Goal: Information Seeking & Learning: Learn about a topic

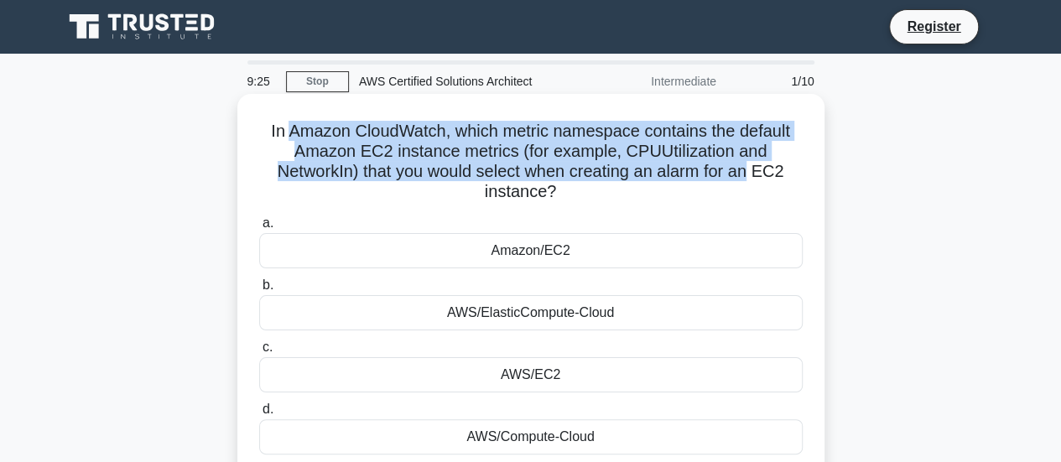
drag, startPoint x: 289, startPoint y: 128, endPoint x: 757, endPoint y: 165, distance: 468.7
click at [757, 165] on h5 "In Amazon CloudWatch, which metric namespace contains the default Amazon EC2 in…" at bounding box center [531, 162] width 547 height 82
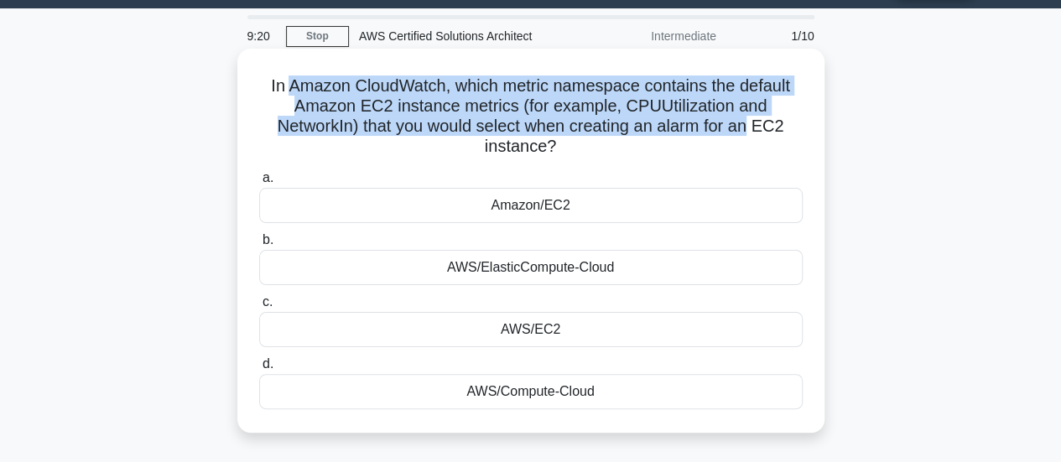
scroll to position [84, 0]
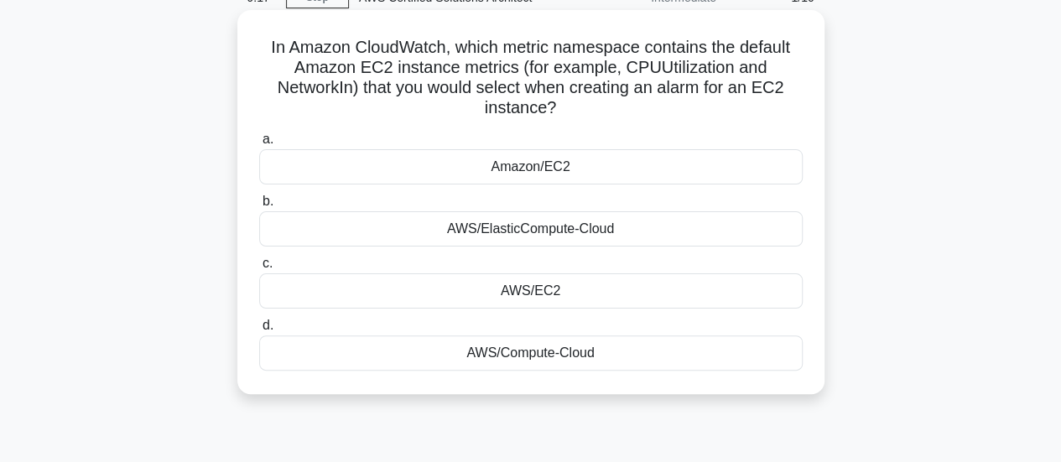
click at [536, 173] on div "Amazon/EC2" at bounding box center [531, 166] width 544 height 35
click at [259, 145] on input "a. Amazon/EC2" at bounding box center [259, 139] width 0 height 11
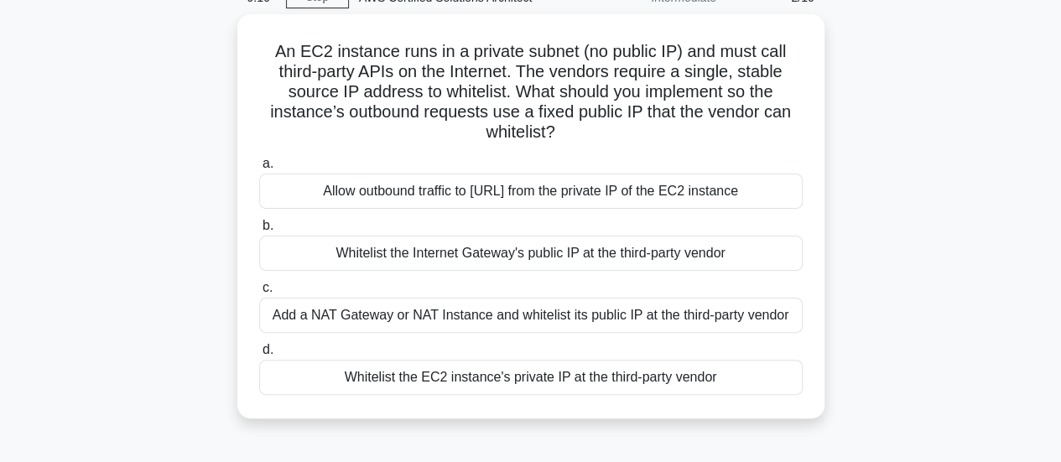
scroll to position [0, 0]
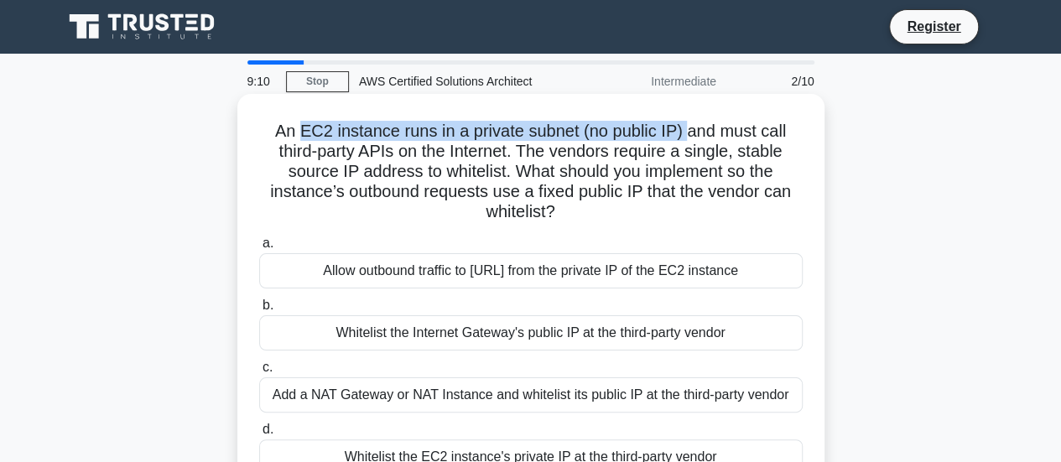
drag, startPoint x: 300, startPoint y: 135, endPoint x: 688, endPoint y: 133, distance: 387.6
click at [688, 133] on h5 "An EC2 instance runs in a private subnet (no public IP) and must call third-par…" at bounding box center [531, 172] width 547 height 102
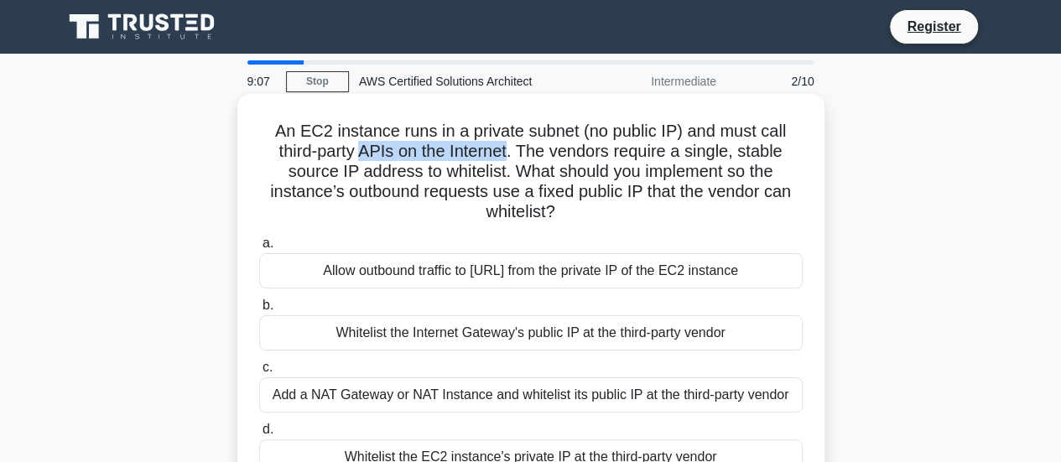
drag, startPoint x: 359, startPoint y: 152, endPoint x: 509, endPoint y: 153, distance: 150.2
click at [509, 153] on h5 "An EC2 instance runs in a private subnet (no public IP) and must call third-par…" at bounding box center [531, 172] width 547 height 102
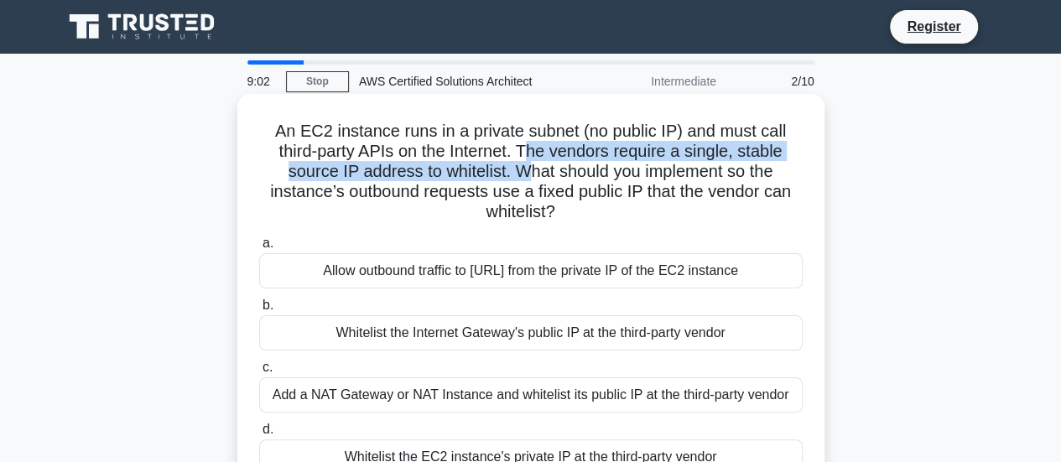
drag, startPoint x: 526, startPoint y: 154, endPoint x: 521, endPoint y: 174, distance: 20.8
click at [521, 174] on h5 "An EC2 instance runs in a private subnet (no public IP) and must call third-par…" at bounding box center [531, 172] width 547 height 102
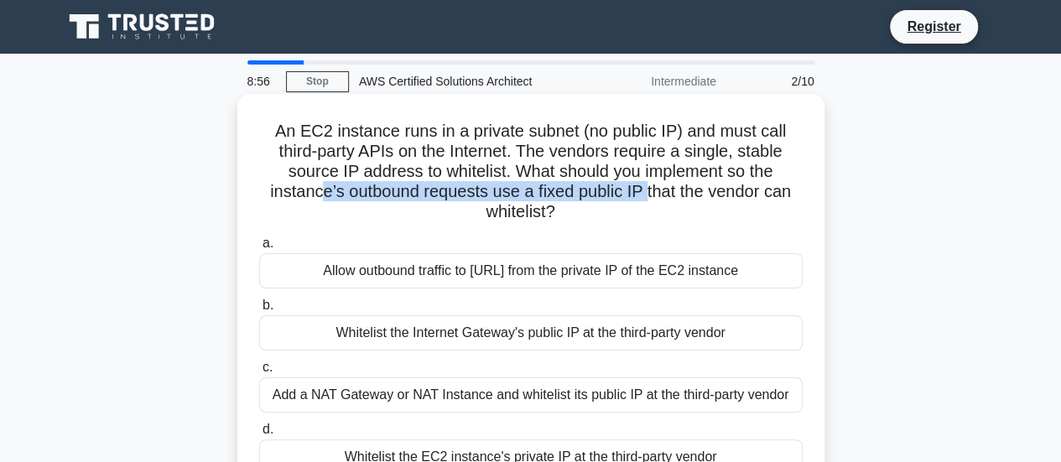
drag, startPoint x: 320, startPoint y: 192, endPoint x: 646, endPoint y: 200, distance: 325.6
click at [646, 200] on h5 "An EC2 instance runs in a private subnet (no public IP) and must call third-par…" at bounding box center [531, 172] width 547 height 102
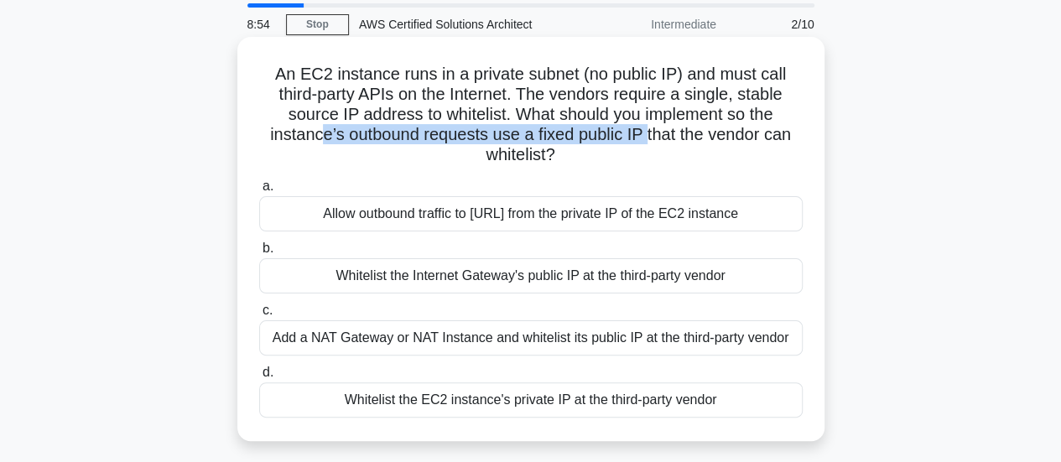
scroll to position [84, 0]
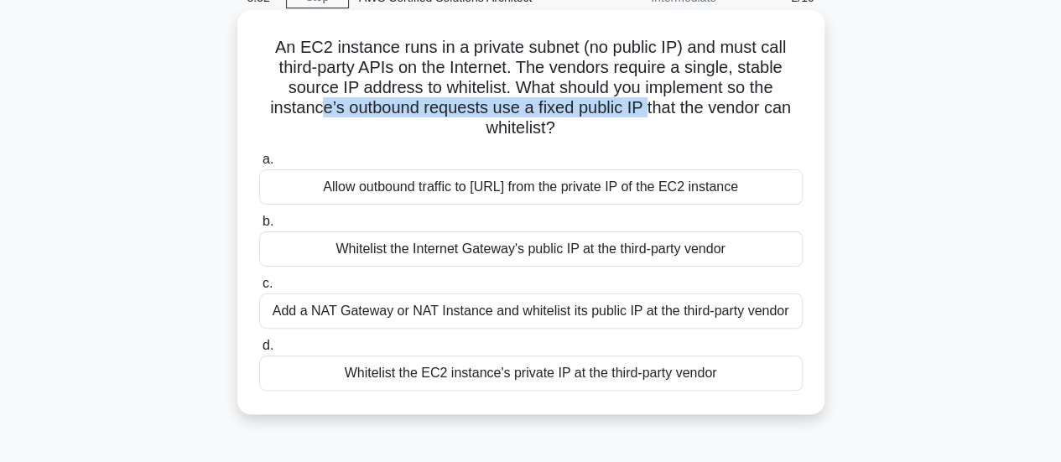
drag, startPoint x: 398, startPoint y: 194, endPoint x: 619, endPoint y: 195, distance: 221.5
click at [619, 195] on div "Allow outbound traffic to 0.0.0.0/0 from the private IP of the EC2 instance" at bounding box center [531, 186] width 544 height 35
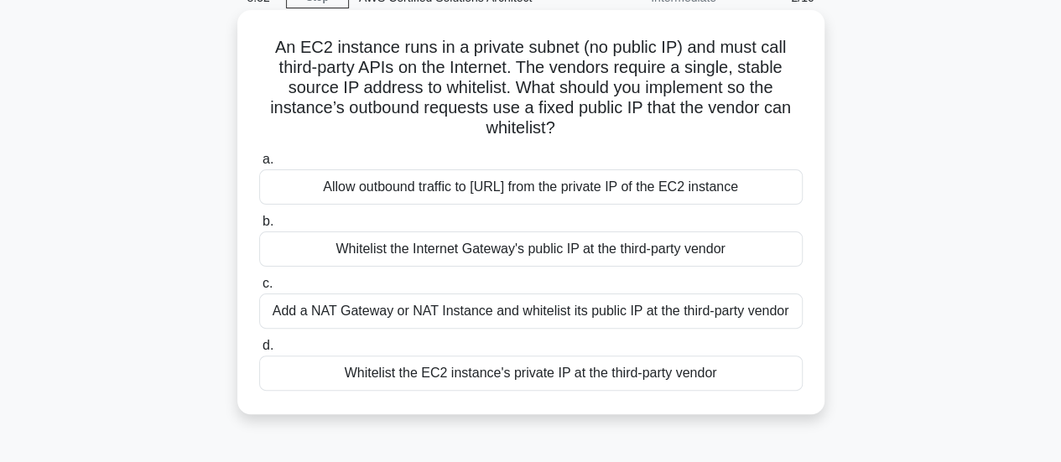
click at [481, 268] on div "a. Allow outbound traffic to 0.0.0.0/0 from the private IP of the EC2 instance …" at bounding box center [531, 270] width 564 height 248
drag, startPoint x: 413, startPoint y: 254, endPoint x: 725, endPoint y: 254, distance: 312.1
click at [725, 254] on div "Whitelist the Internet Gateway's public IP at the third-party vendor" at bounding box center [531, 249] width 544 height 35
drag, startPoint x: 319, startPoint y: 311, endPoint x: 558, endPoint y: 312, distance: 239.1
click at [558, 312] on div "Add a NAT Gateway or NAT Instance and whitelist its public IP at the third-part…" at bounding box center [531, 311] width 544 height 35
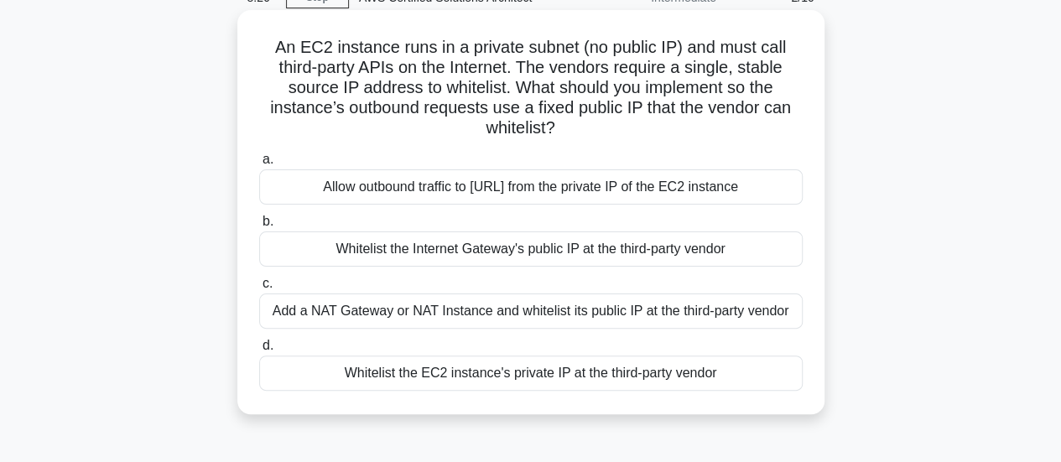
click at [522, 313] on div "Add a NAT Gateway or NAT Instance and whitelist its public IP at the third-part…" at bounding box center [531, 311] width 544 height 35
click at [259, 289] on input "c. Add a NAT Gateway or NAT Instance and whitelist its public IP at the third-p…" at bounding box center [259, 284] width 0 height 11
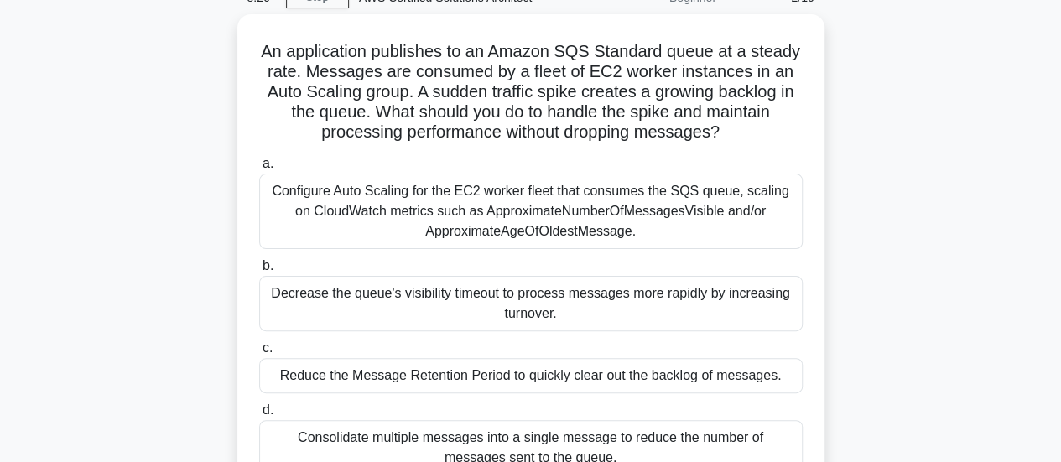
click at [522, 313] on div "Decrease the queue's visibility timeout to process messages more rapidly by inc…" at bounding box center [531, 303] width 544 height 55
click at [259, 272] on input "b. Decrease the queue's visibility timeout to process messages more rapidly by …" at bounding box center [259, 266] width 0 height 11
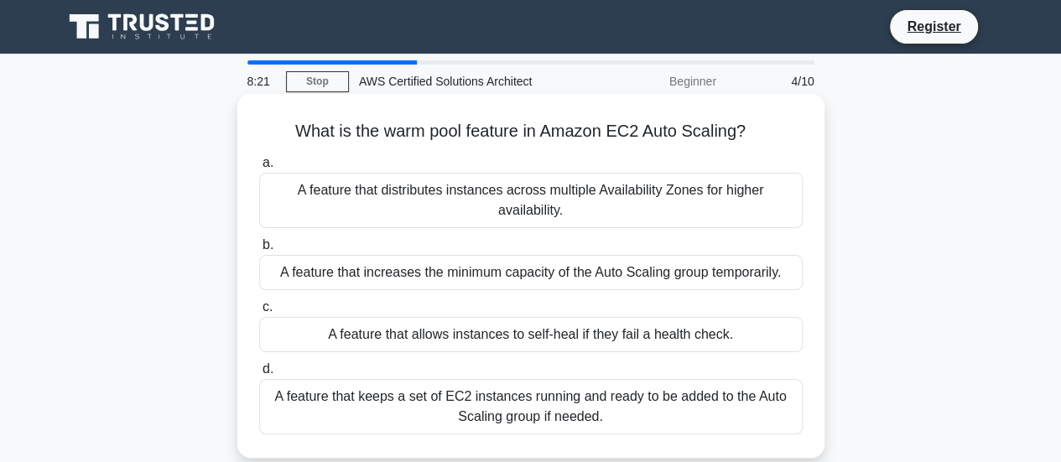
scroll to position [0, 0]
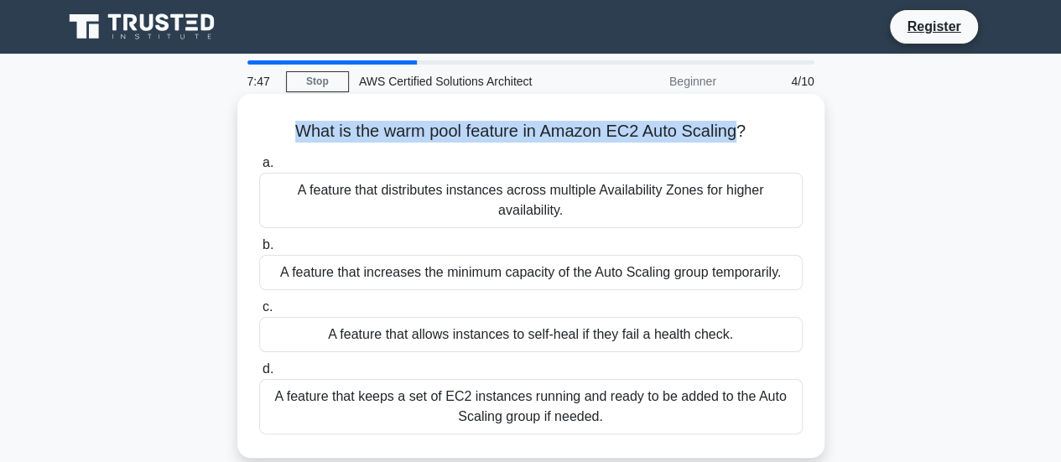
drag, startPoint x: 307, startPoint y: 138, endPoint x: 705, endPoint y: 139, distance: 397.6
click at [705, 139] on h5 "What is the warm pool feature in Amazon EC2 Auto Scaling? .spinner_0XTQ{transfo…" at bounding box center [531, 132] width 547 height 22
click at [571, 411] on div "A feature that keeps a set of EC2 instances running and ready to be added to th…" at bounding box center [531, 406] width 544 height 55
click at [259, 375] on input "d. A feature that keeps a set of EC2 instances running and ready to be added to…" at bounding box center [259, 369] width 0 height 11
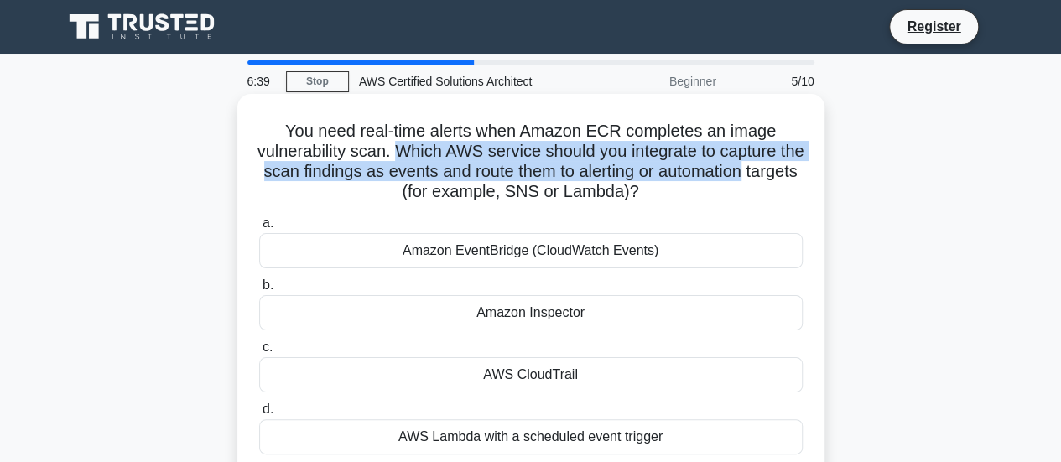
drag, startPoint x: 410, startPoint y: 154, endPoint x: 791, endPoint y: 173, distance: 381.3
click at [791, 173] on h5 "You need real-time alerts when Amazon ECR completes an image vulnerability scan…" at bounding box center [531, 162] width 547 height 82
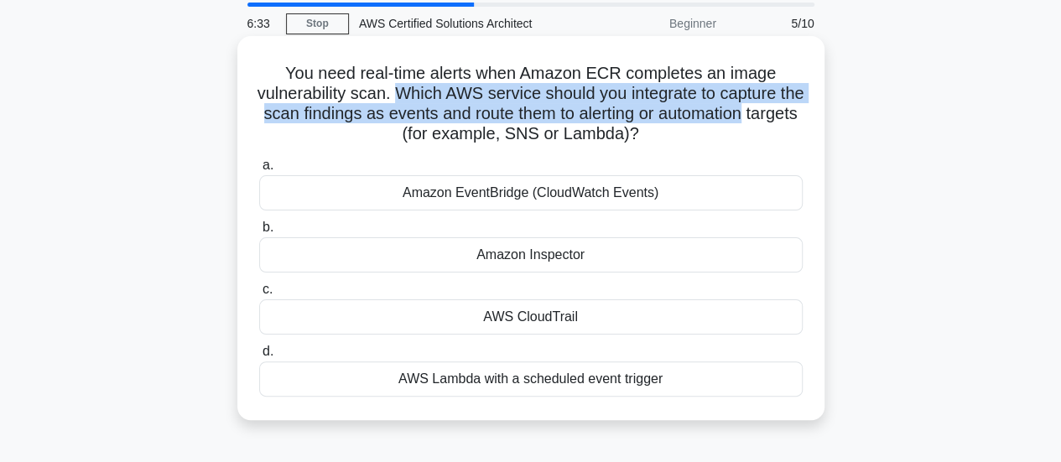
scroll to position [84, 0]
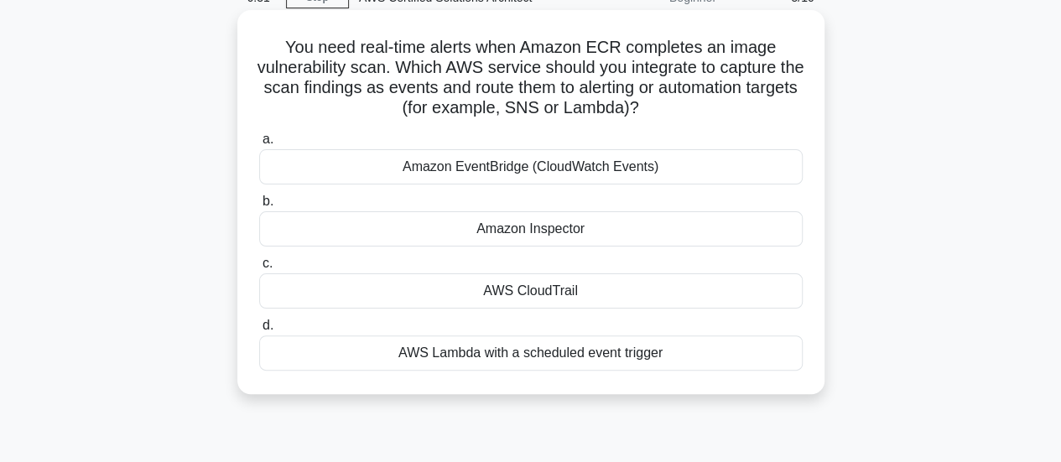
click at [536, 356] on div "AWS Lambda with a scheduled event trigger" at bounding box center [531, 353] width 544 height 35
click at [259, 331] on input "d. AWS Lambda with a scheduled event trigger" at bounding box center [259, 325] width 0 height 11
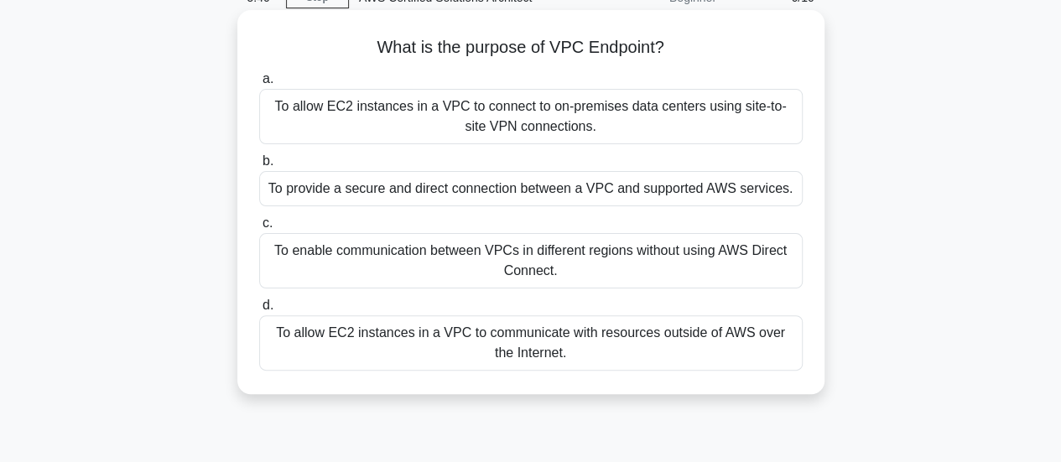
click at [488, 117] on div "To allow EC2 instances in a VPC to connect to on-premises data centers using si…" at bounding box center [531, 116] width 544 height 55
click at [259, 85] on input "a. To allow EC2 instances in a VPC to connect to on-premises data centers using…" at bounding box center [259, 79] width 0 height 11
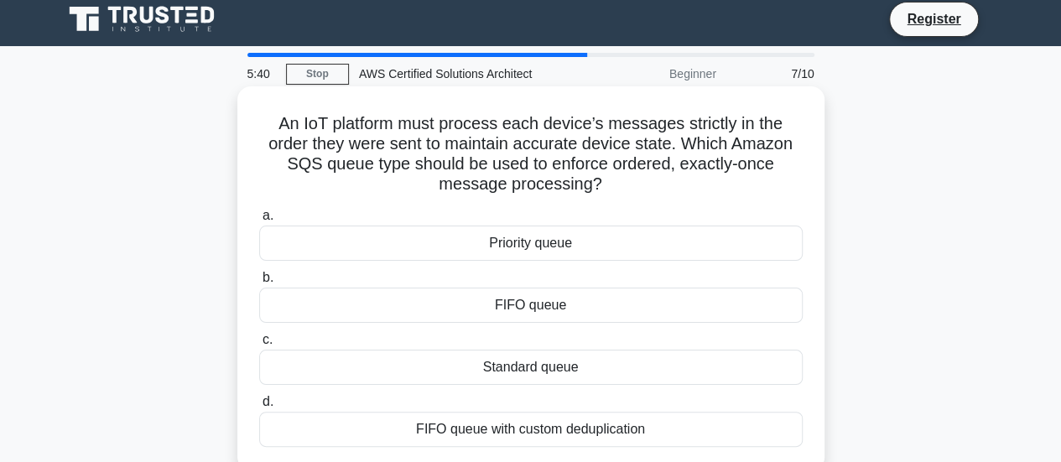
scroll to position [0, 0]
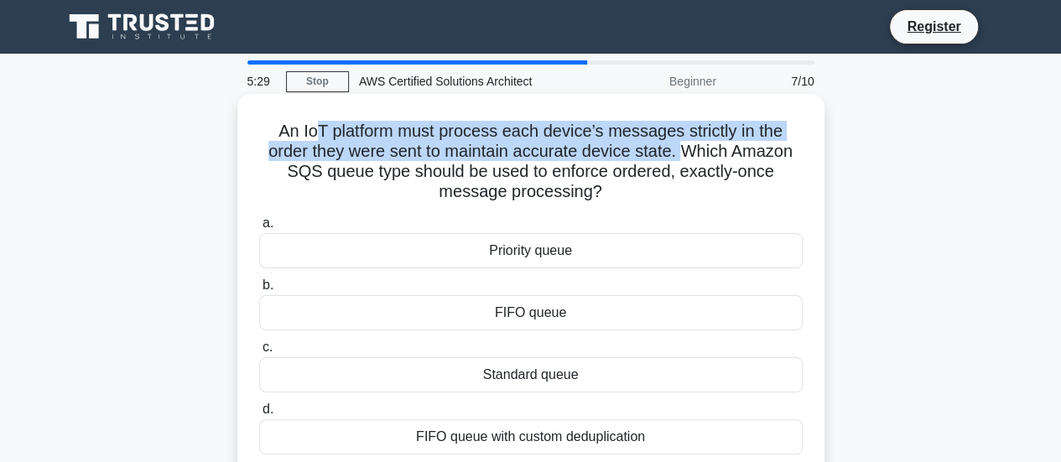
drag, startPoint x: 315, startPoint y: 133, endPoint x: 690, endPoint y: 159, distance: 375.9
click at [690, 159] on h5 "An IoT platform must process each device’s messages strictly in the order they …" at bounding box center [531, 162] width 547 height 82
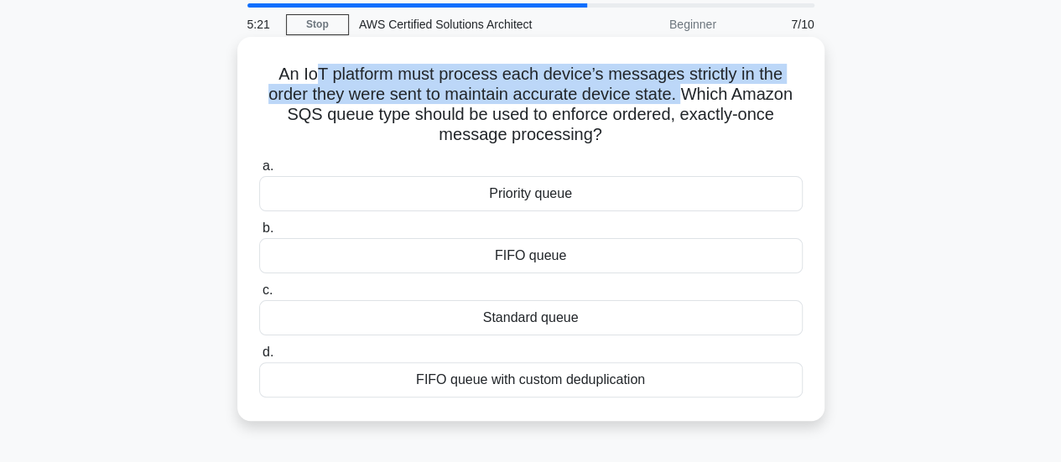
scroll to position [84, 0]
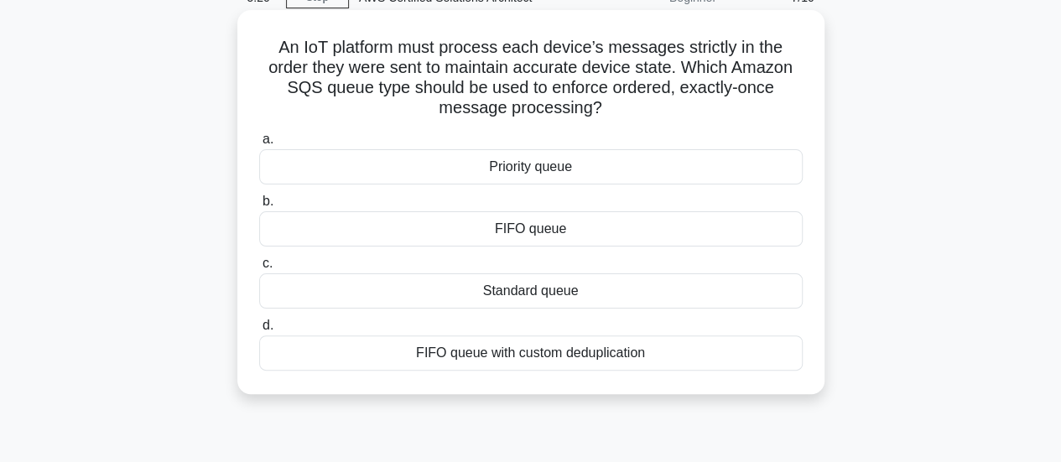
click at [535, 294] on div "Standard queue" at bounding box center [531, 290] width 544 height 35
click at [259, 269] on input "c. Standard queue" at bounding box center [259, 263] width 0 height 11
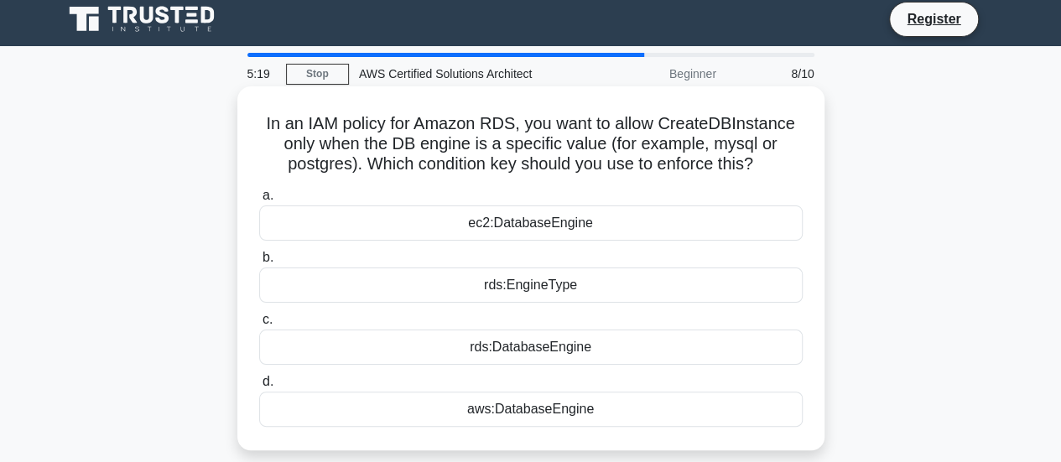
scroll to position [0, 0]
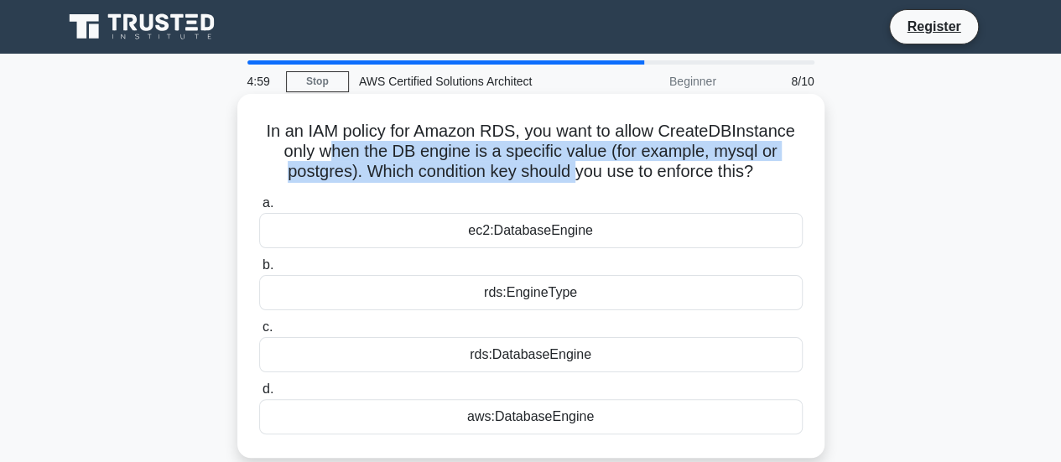
drag, startPoint x: 324, startPoint y: 154, endPoint x: 577, endPoint y: 175, distance: 254.2
click at [577, 175] on h5 "In an IAM policy for Amazon RDS, you want to allow CreateDBInstance only when t…" at bounding box center [531, 152] width 547 height 62
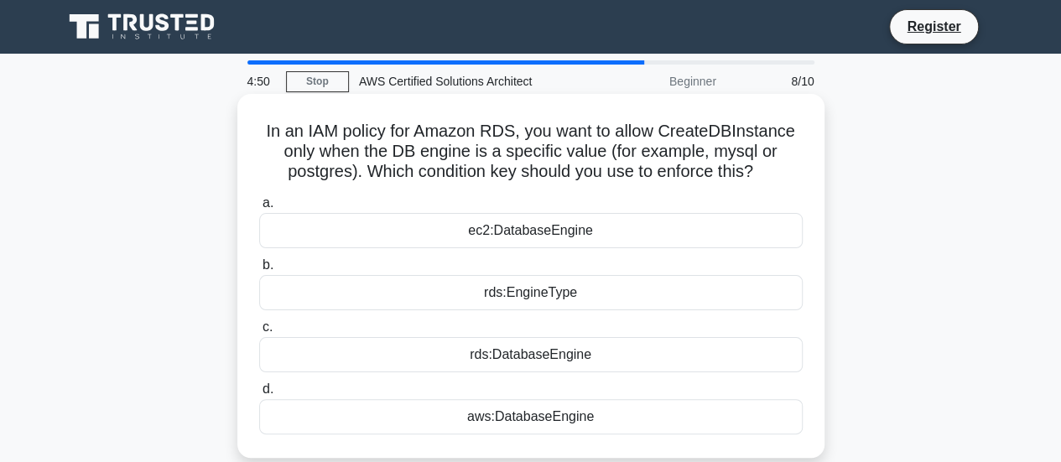
click at [524, 299] on div "rds:EngineType" at bounding box center [531, 292] width 544 height 35
click at [259, 271] on input "b. rds:EngineType" at bounding box center [259, 265] width 0 height 11
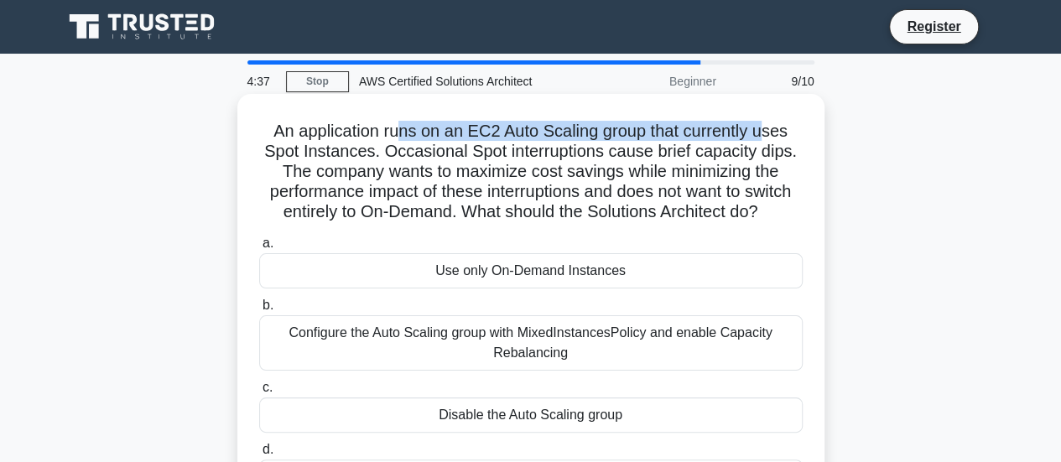
drag, startPoint x: 399, startPoint y: 137, endPoint x: 766, endPoint y: 137, distance: 366.6
click at [766, 137] on h5 "An application runs on an EC2 Auto Scaling group that currently uses Spot Insta…" at bounding box center [531, 172] width 547 height 102
drag, startPoint x: 272, startPoint y: 131, endPoint x: 785, endPoint y: 214, distance: 520.1
click at [785, 214] on h5 "An application runs on an EC2 Auto Scaling group that currently uses Spot Insta…" at bounding box center [531, 172] width 547 height 102
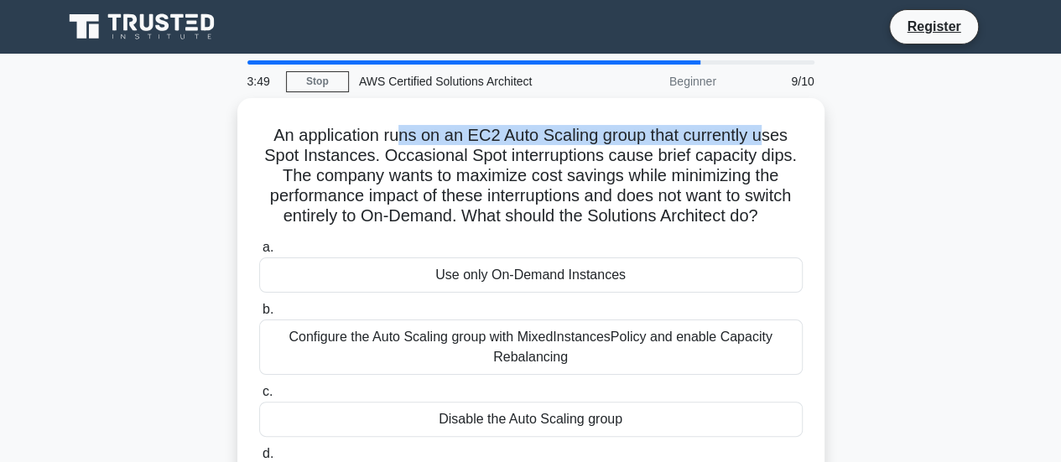
copy h5 "An application runs on an EC2 Auto Scaling group that currently uses Spot Insta…"
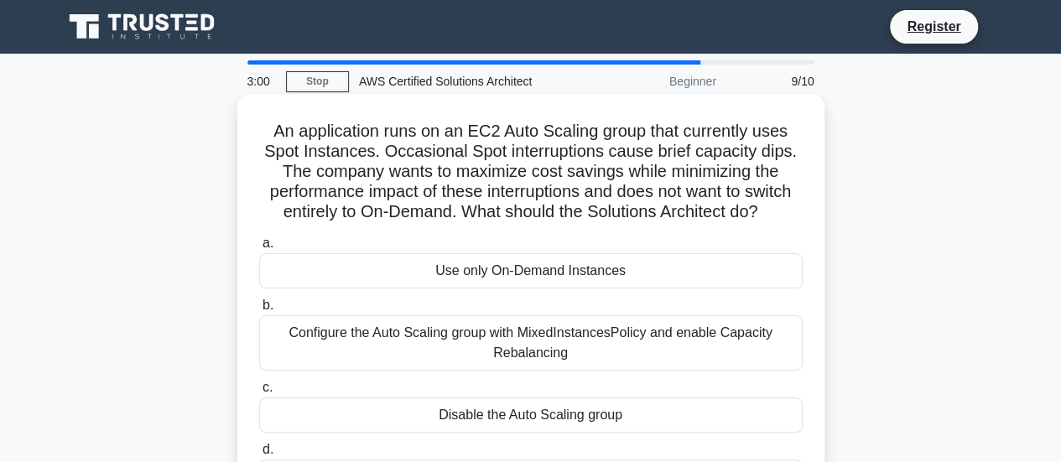
click at [537, 272] on div "Use only On-Demand Instances" at bounding box center [531, 270] width 544 height 35
click at [259, 249] on input "a. Use only On-Demand Instances" at bounding box center [259, 243] width 0 height 11
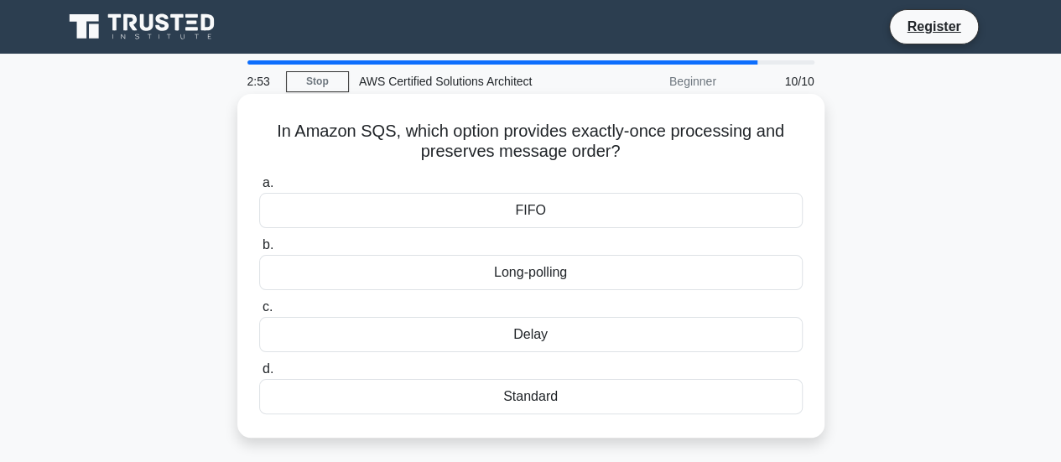
drag, startPoint x: 397, startPoint y: 129, endPoint x: 690, endPoint y: 150, distance: 293.5
click at [690, 150] on h5 "In Amazon SQS, which option provides exactly-once processing and preserves mess…" at bounding box center [531, 142] width 547 height 42
click at [664, 162] on h5 "In Amazon SQS, which option provides exactly-once processing and preserves mess…" at bounding box center [531, 142] width 547 height 42
drag, startPoint x: 650, startPoint y: 159, endPoint x: 274, endPoint y: 131, distance: 376.9
click at [274, 131] on h5 "In Amazon SQS, which option provides exactly-once processing and preserves mess…" at bounding box center [531, 142] width 547 height 42
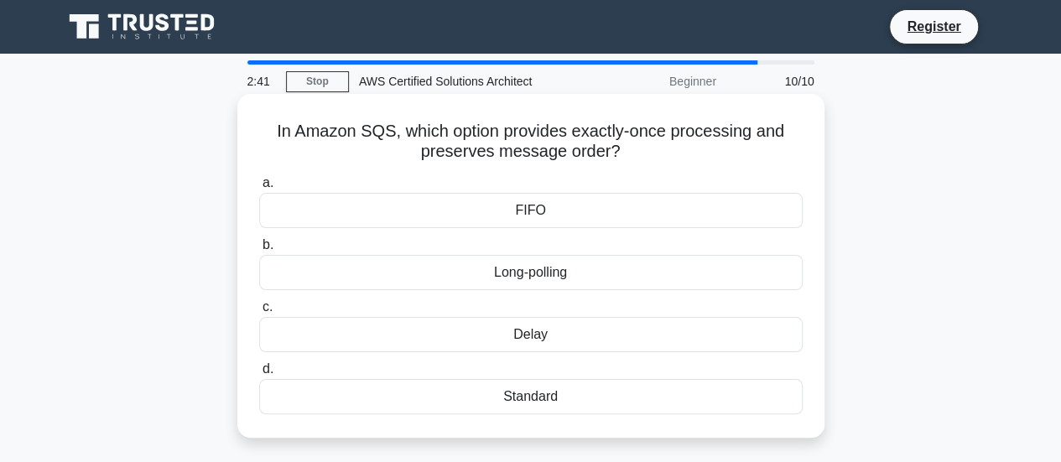
click at [510, 335] on div "Delay" at bounding box center [531, 334] width 544 height 35
click at [259, 313] on input "c. Delay" at bounding box center [259, 307] width 0 height 11
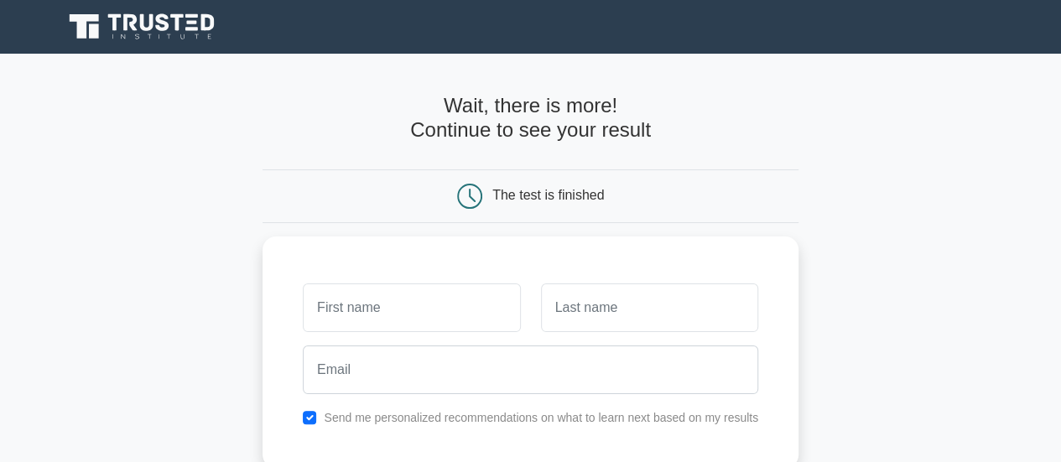
drag, startPoint x: 497, startPoint y: 107, endPoint x: 629, endPoint y: 118, distance: 133.0
click at [628, 118] on h4 "Wait, there is more! Continue to see your result" at bounding box center [531, 118] width 536 height 49
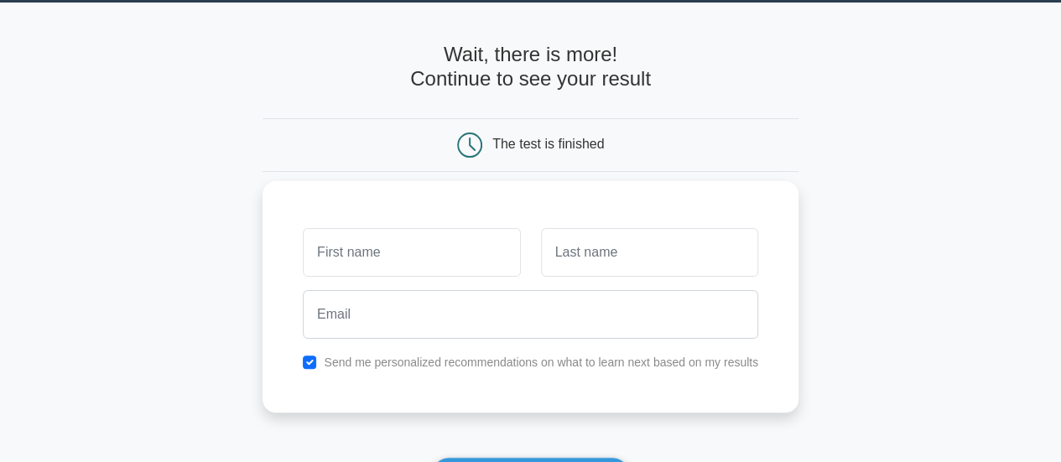
scroll to position [168, 0]
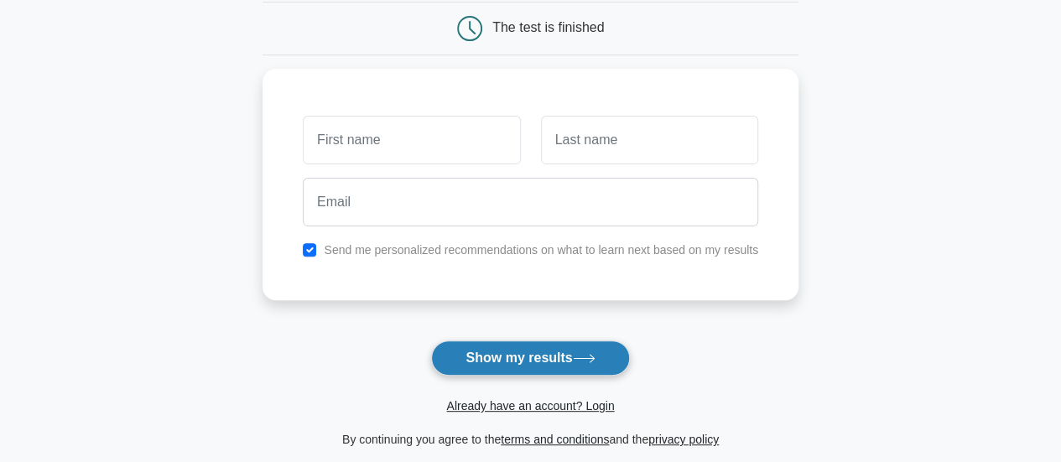
click at [518, 357] on button "Show my results" at bounding box center [530, 358] width 198 height 35
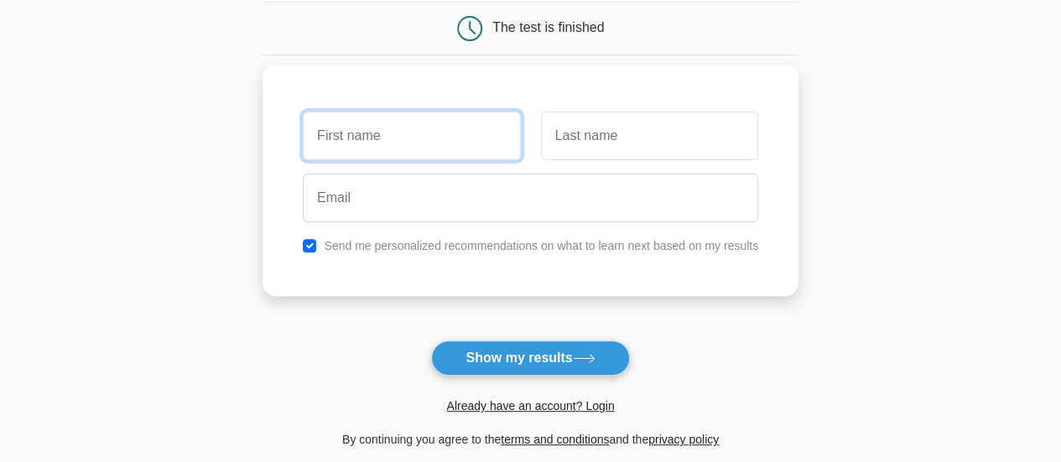
click at [397, 144] on input "text" at bounding box center [411, 136] width 217 height 49
type input "Sahul"
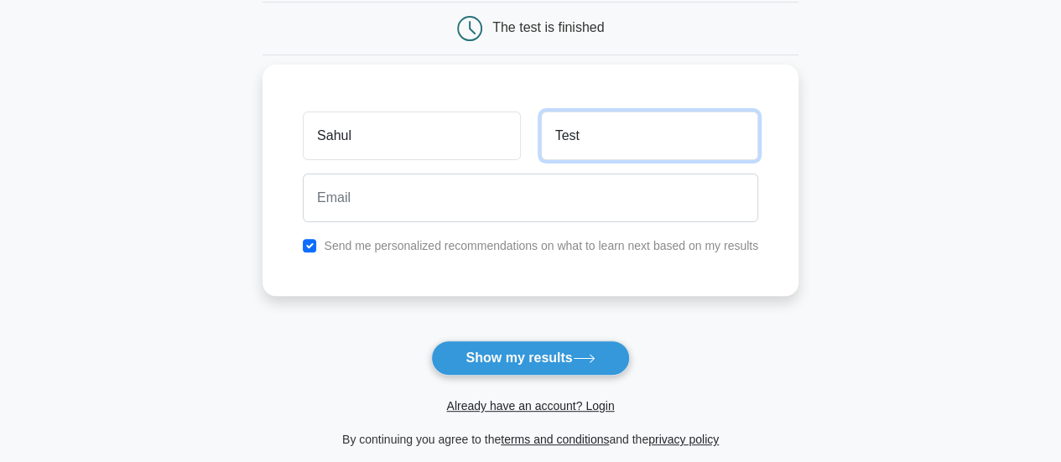
type input "Test"
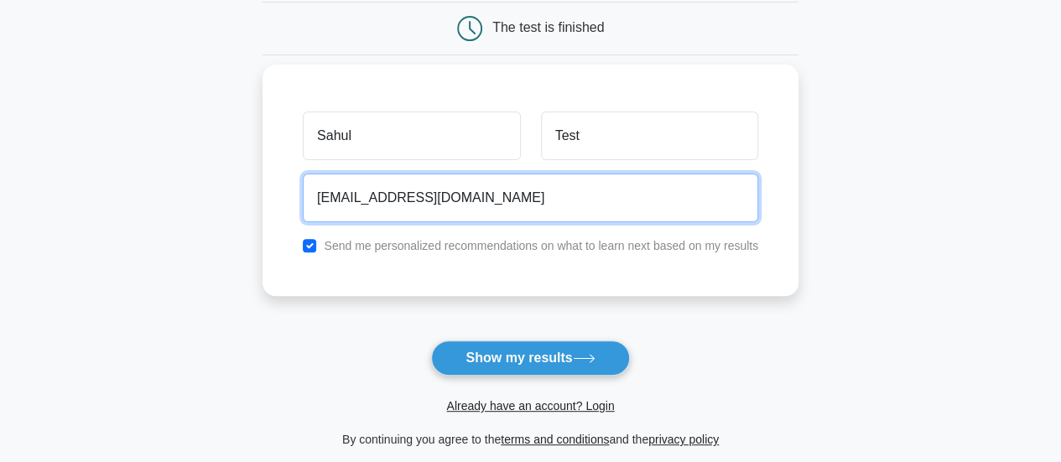
type input "sahul@gmail.com"
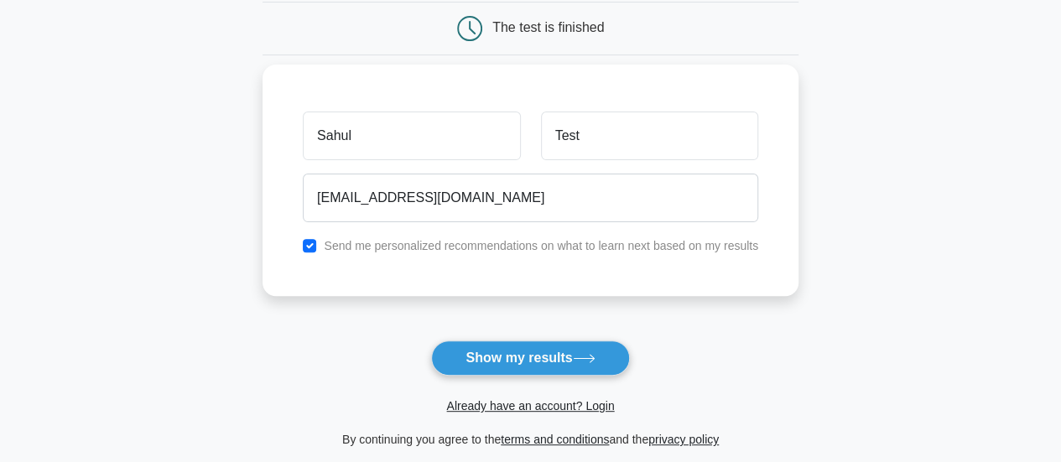
click at [487, 245] on label "Send me personalized recommendations on what to learn next based on my results" at bounding box center [541, 245] width 435 height 13
click at [311, 246] on input "checkbox" at bounding box center [309, 245] width 13 height 13
checkbox input "false"
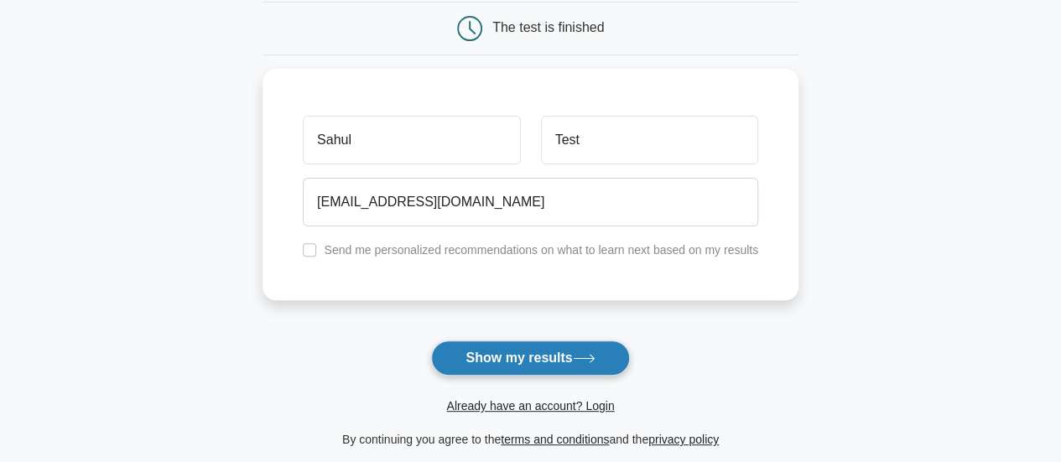
click at [565, 358] on button "Show my results" at bounding box center [530, 358] width 198 height 35
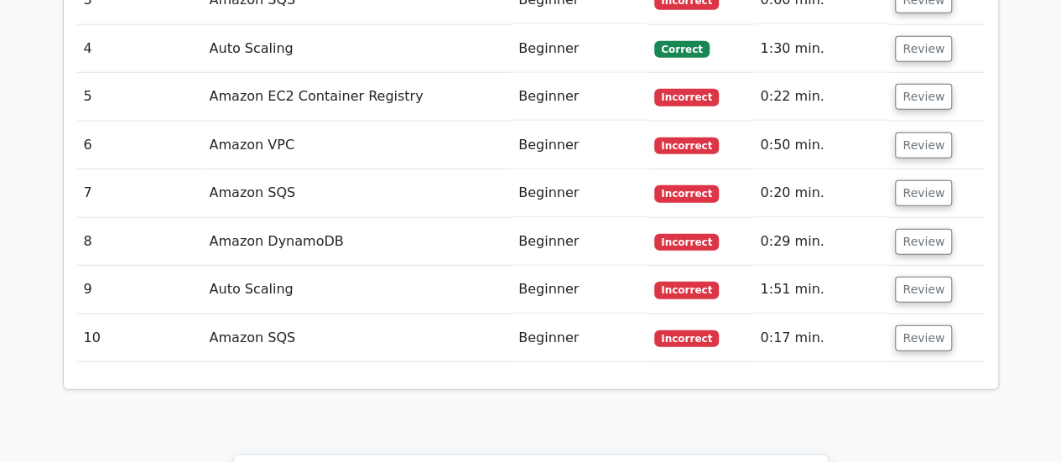
scroll to position [2181, 0]
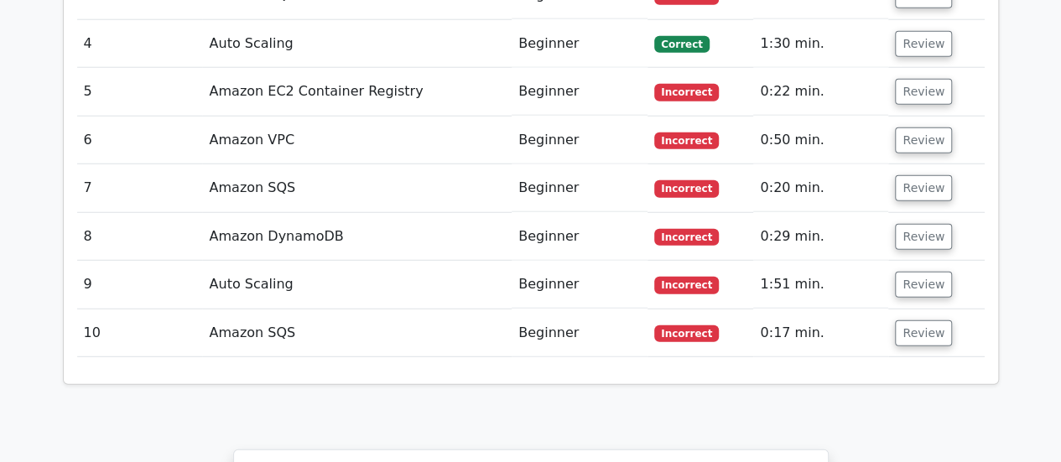
click at [914, 310] on td "Review" at bounding box center [936, 334] width 96 height 48
click at [916, 320] on button "Review" at bounding box center [923, 333] width 57 height 26
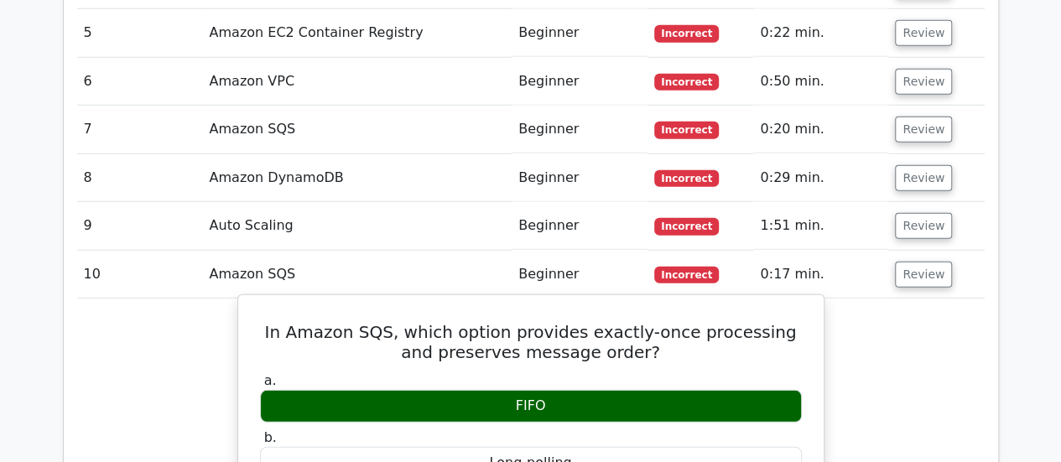
scroll to position [2265, 0]
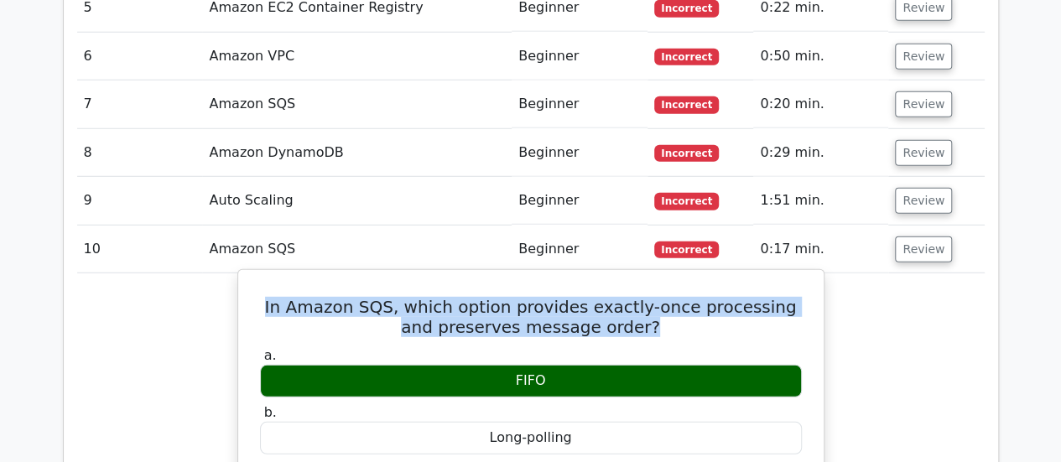
drag, startPoint x: 271, startPoint y: 213, endPoint x: 637, endPoint y: 252, distance: 367.8
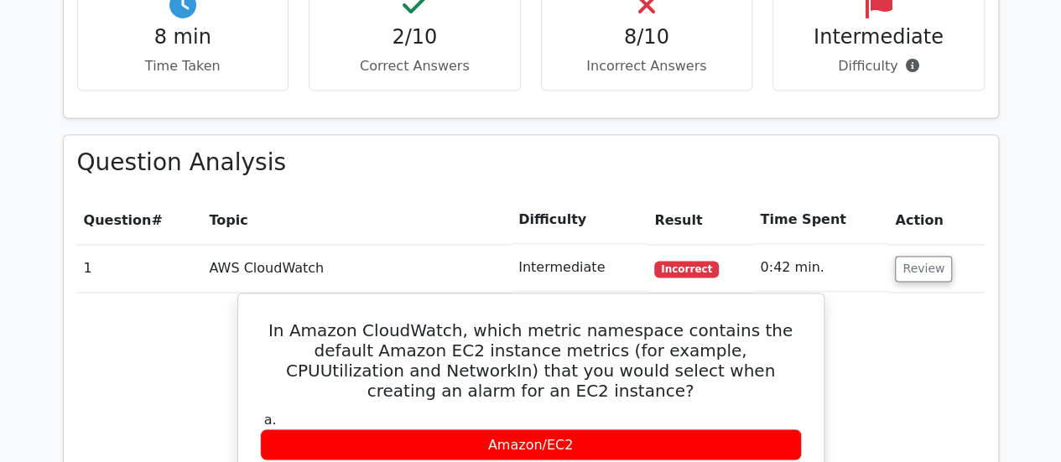
scroll to position [839, 0]
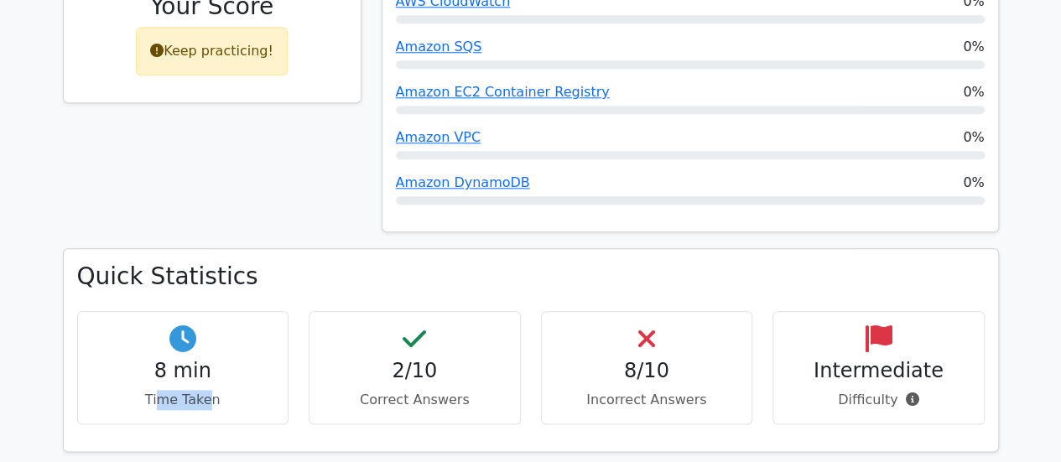
drag, startPoint x: 159, startPoint y: 343, endPoint x: 206, endPoint y: 336, distance: 47.5
click at [206, 390] on p "Time Taken" at bounding box center [183, 400] width 184 height 20
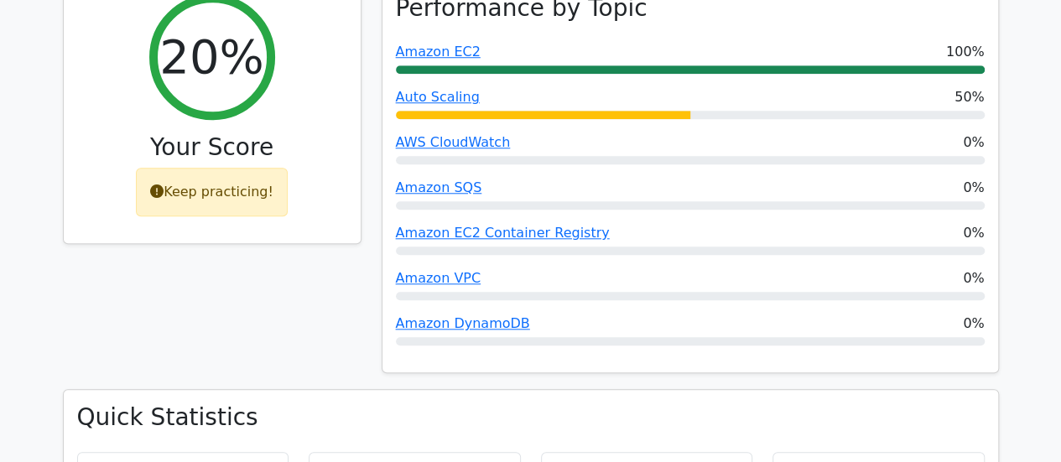
scroll to position [671, 0]
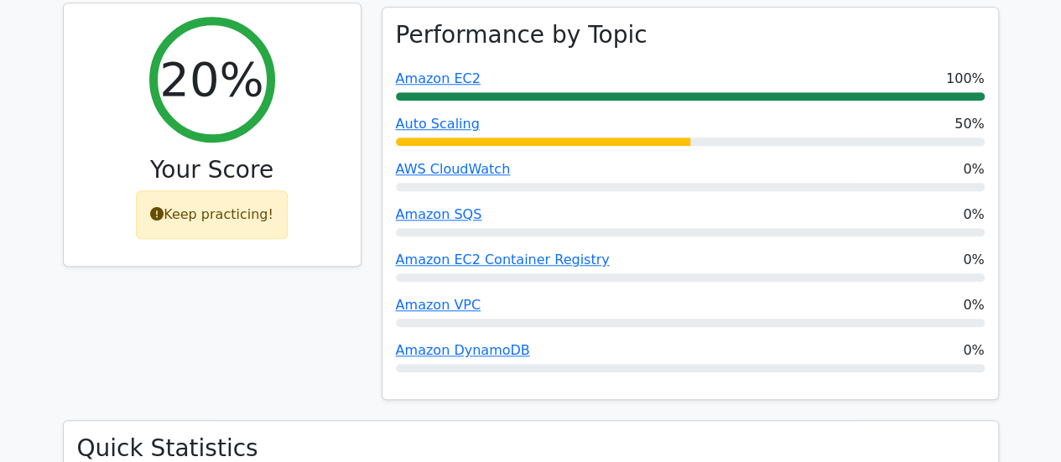
click at [229, 190] on div "Keep practicing!" at bounding box center [212, 214] width 152 height 49
click at [163, 207] on icon at bounding box center [156, 213] width 13 height 13
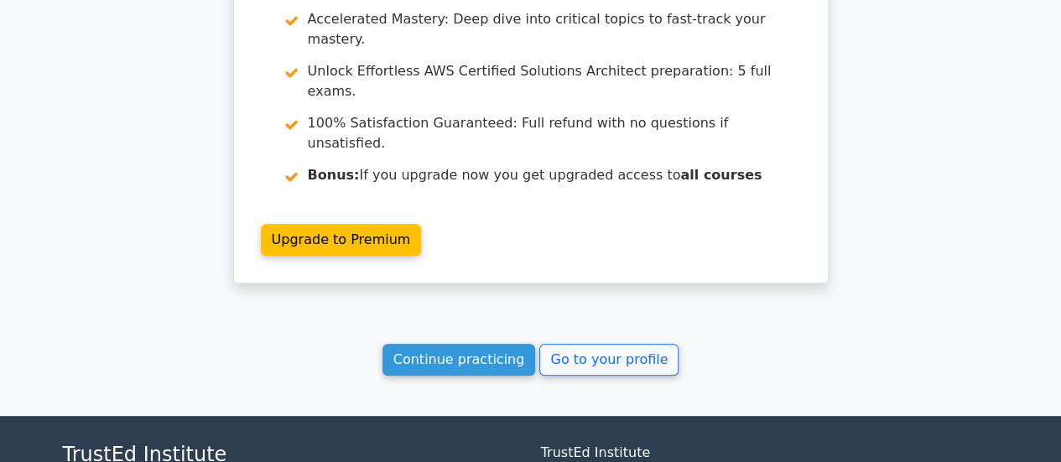
scroll to position [3439, 0]
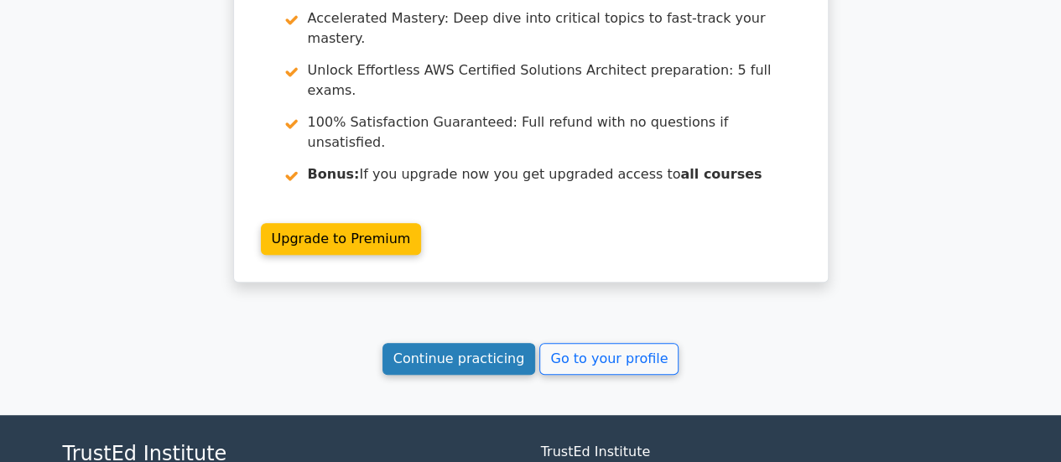
click at [448, 343] on link "Continue practicing" at bounding box center [460, 359] width 154 height 32
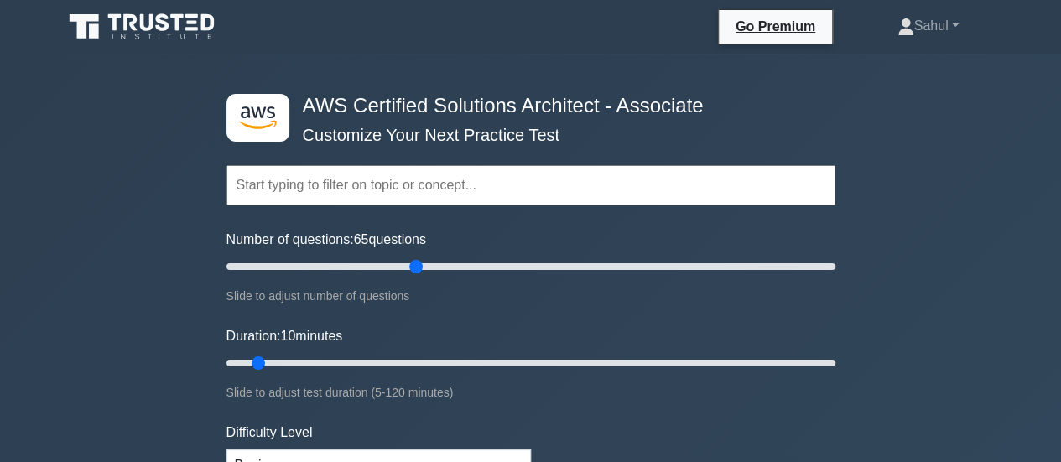
drag, startPoint x: 251, startPoint y: 267, endPoint x: 418, endPoint y: 280, distance: 167.5
type input "65"
click at [418, 277] on input "Number of questions: 65 questions" at bounding box center [531, 267] width 609 height 20
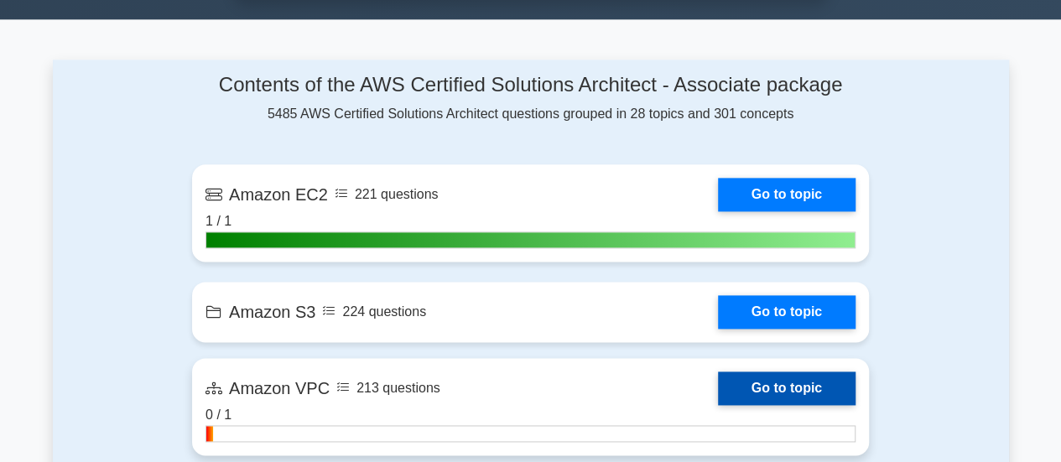
scroll to position [1091, 0]
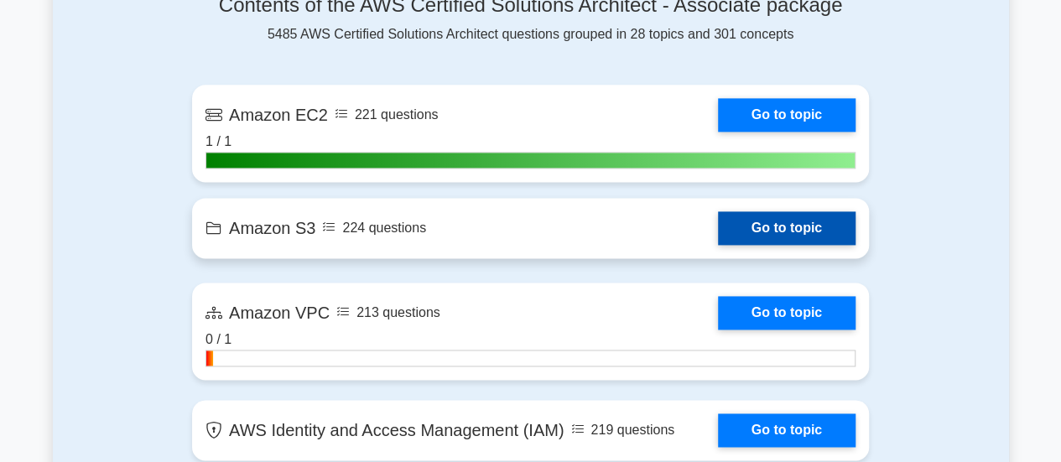
click at [788, 217] on link "Go to topic" at bounding box center [787, 228] width 138 height 34
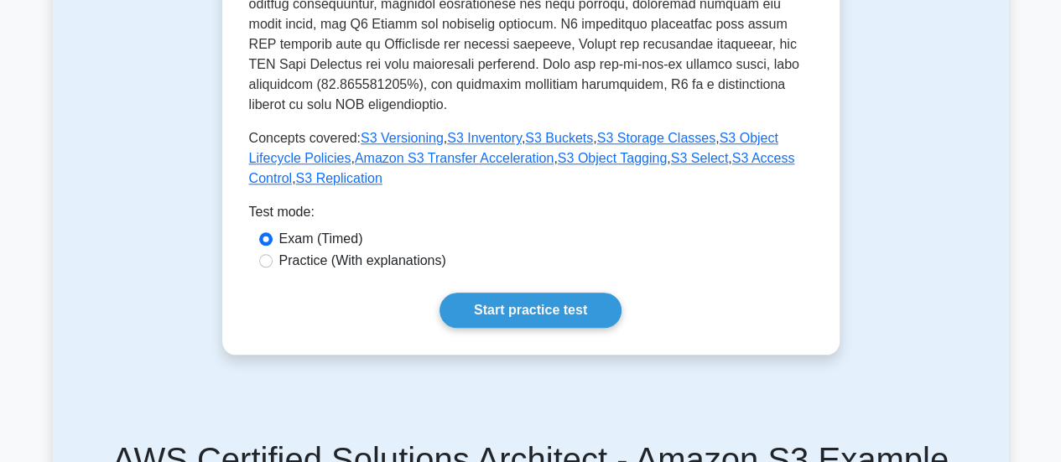
scroll to position [671, 0]
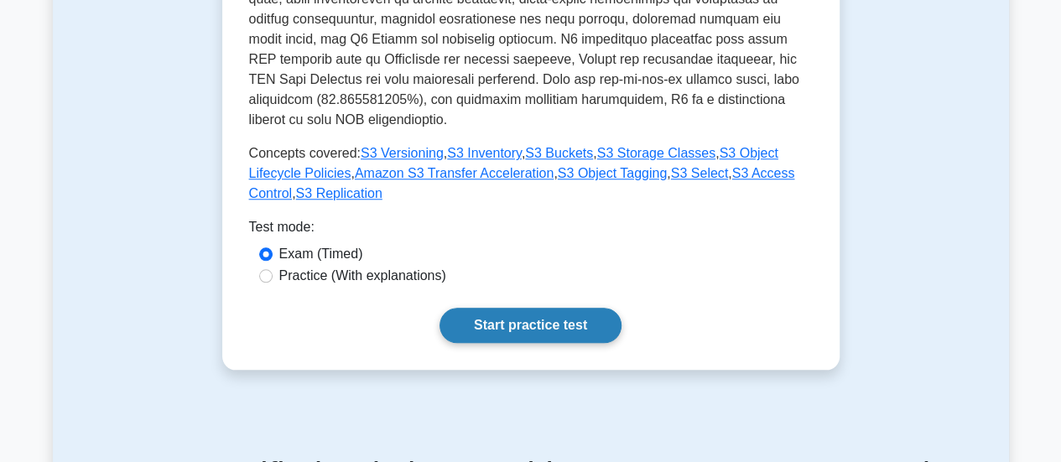
click at [523, 308] on link "Start practice test" at bounding box center [531, 325] width 182 height 35
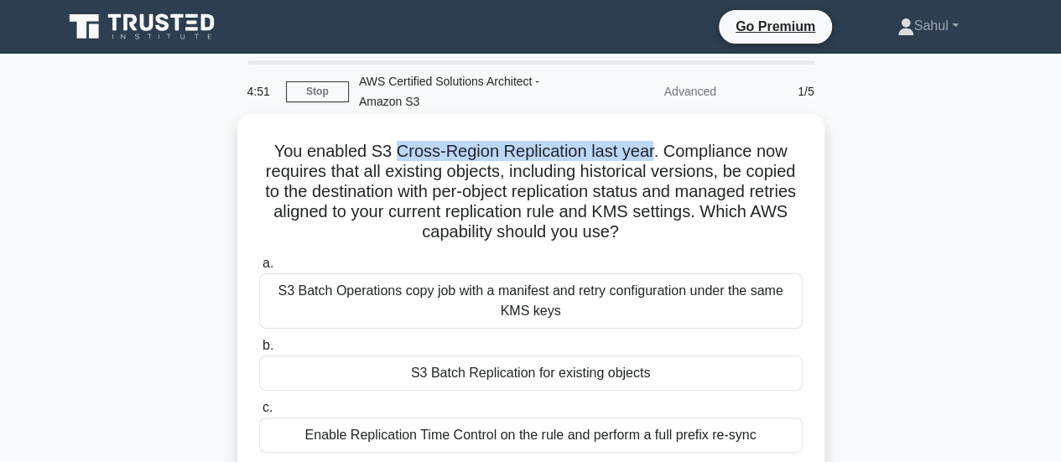
drag, startPoint x: 395, startPoint y: 153, endPoint x: 649, endPoint y: 152, distance: 254.2
click at [649, 152] on h5 "You enabled S3 Cross-Region Replication last year. Compliance now requires that…" at bounding box center [531, 192] width 547 height 102
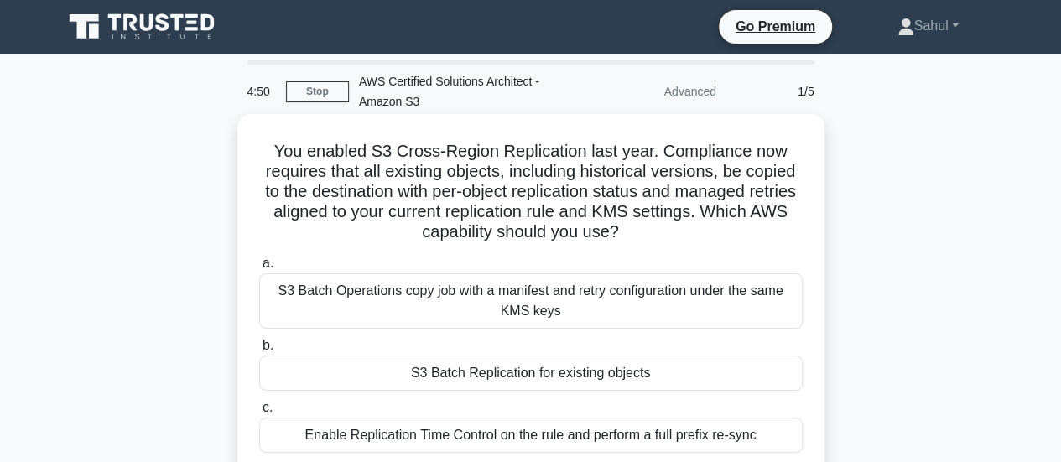
click at [423, 195] on h5 "You enabled S3 Cross-Region Replication last year. Compliance now requires that…" at bounding box center [531, 192] width 547 height 102
drag, startPoint x: 341, startPoint y: 169, endPoint x: 748, endPoint y: 227, distance: 410.8
click at [748, 227] on h5 "You enabled S3 Cross-Region Replication last year. Compliance now requires that…" at bounding box center [531, 192] width 547 height 102
click at [658, 286] on div "S3 Batch Operations copy job with a manifest and retry configuration under the …" at bounding box center [531, 300] width 544 height 55
click at [259, 269] on input "a. S3 Batch Operations copy job with a manifest and retry configuration under t…" at bounding box center [259, 263] width 0 height 11
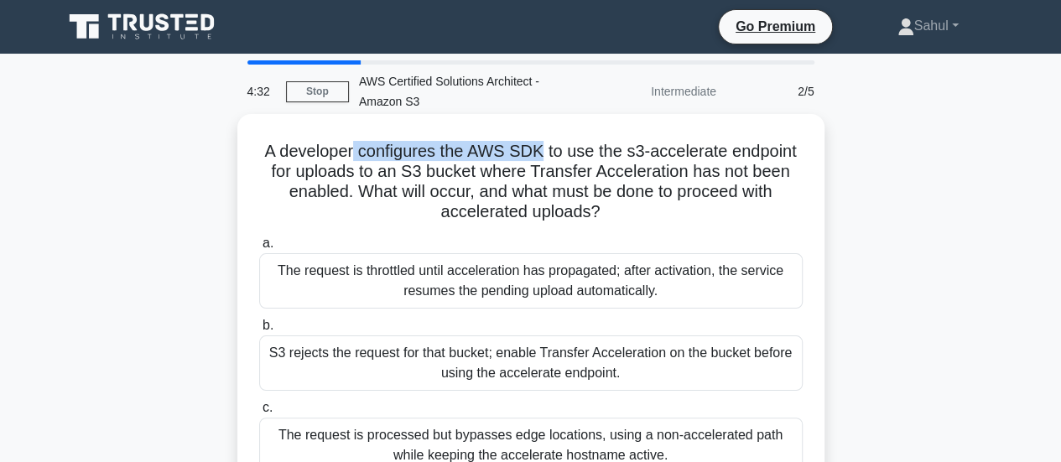
drag, startPoint x: 350, startPoint y: 153, endPoint x: 540, endPoint y: 149, distance: 190.5
click at [540, 149] on h5 "A developer configures the AWS SDK to use the s3-accelerate endpoint for upload…" at bounding box center [531, 182] width 547 height 82
click at [539, 187] on h5 "A developer configures the AWS SDK to use the s3-accelerate endpoint for upload…" at bounding box center [531, 182] width 547 height 82
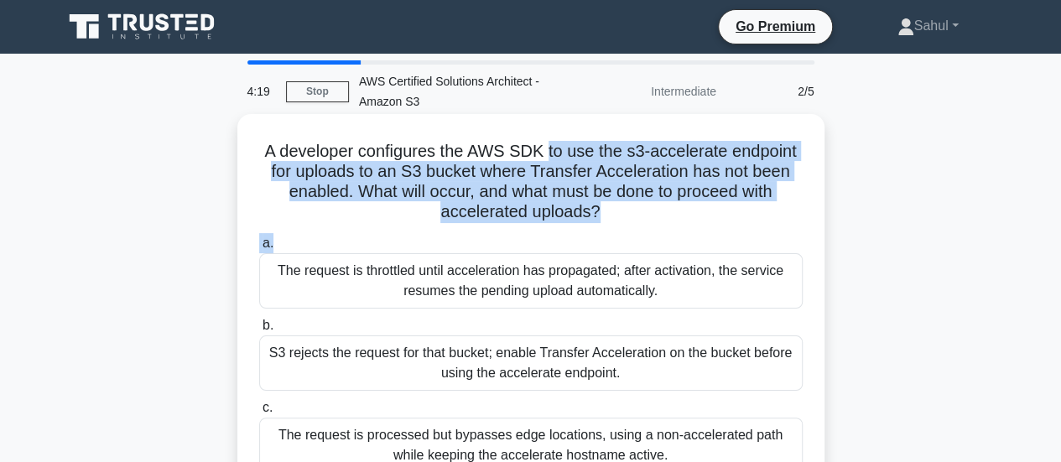
drag, startPoint x: 549, startPoint y: 149, endPoint x: 735, endPoint y: 236, distance: 205.3
click at [760, 237] on div "A developer configures the AWS SDK to use the s3-accelerate endpoint for upload…" at bounding box center [531, 346] width 574 height 451
click at [649, 233] on div "a. The request is throttled until acceleration has propagated; after activation…" at bounding box center [531, 394] width 564 height 329
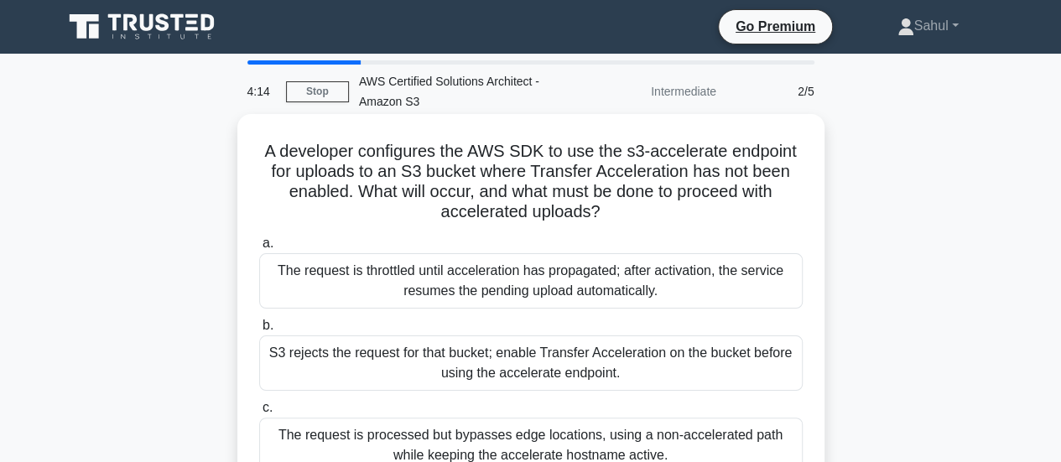
click at [562, 279] on div "The request is throttled until acceleration has propagated; after activation, t…" at bounding box center [531, 280] width 544 height 55
click at [259, 249] on input "a. The request is throttled until acceleration has propagated; after activation…" at bounding box center [259, 243] width 0 height 11
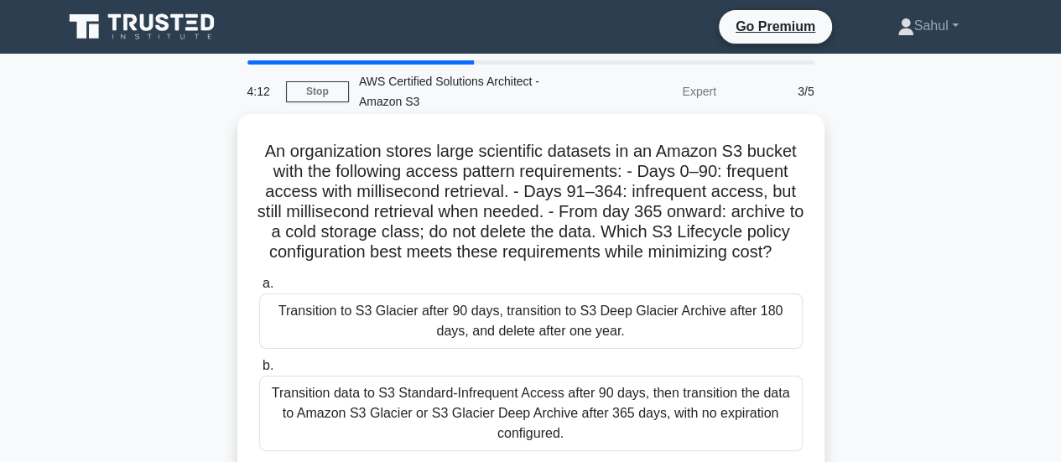
click at [531, 393] on div "Transition data to S3 Standard-Infrequent Access after 90 days, then transition…" at bounding box center [531, 414] width 544 height 76
click at [259, 372] on input "b. Transition data to S3 Standard-Infrequent Access after 90 days, then transit…" at bounding box center [259, 366] width 0 height 11
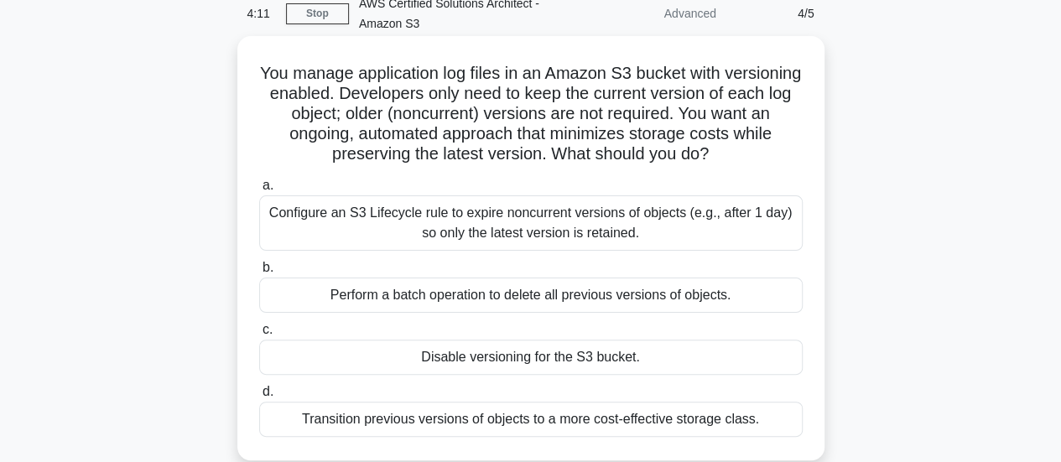
scroll to position [252, 0]
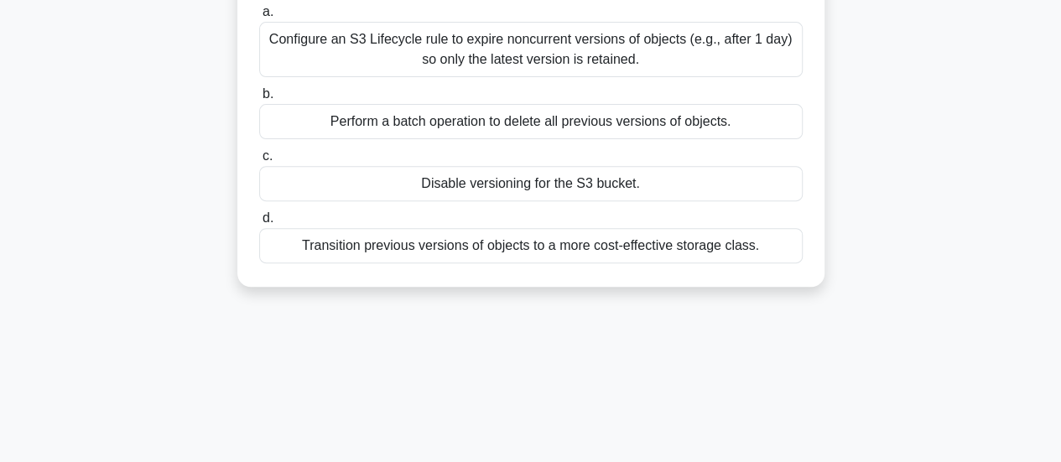
click at [551, 132] on div "Perform a batch operation to delete all previous versions of objects." at bounding box center [531, 121] width 544 height 35
click at [259, 100] on input "b. Perform a batch operation to delete all previous versions of objects." at bounding box center [259, 94] width 0 height 11
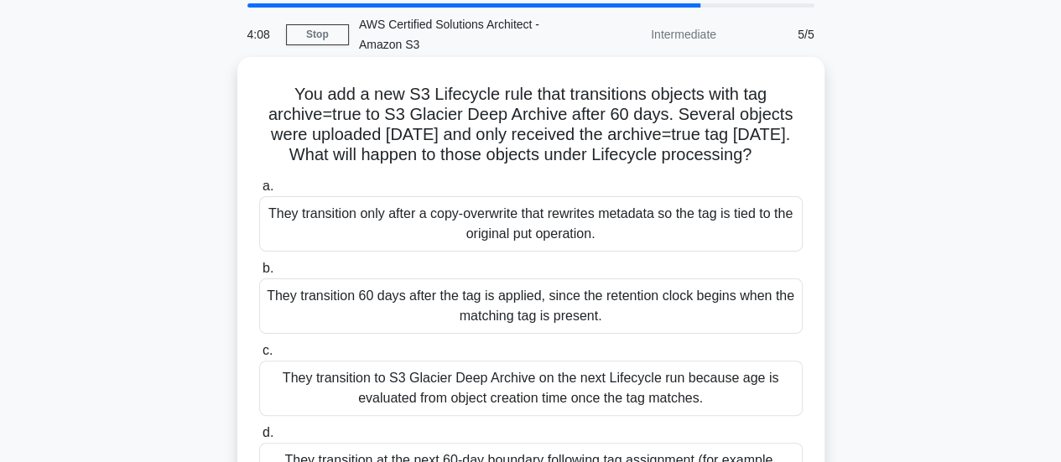
scroll to position [84, 0]
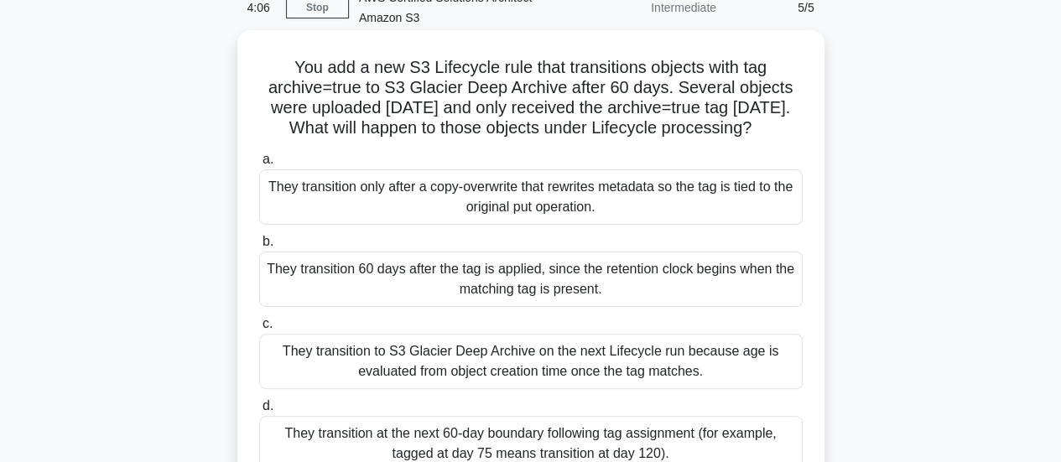
click at [430, 300] on div "They transition 60 days after the tag is applied, since the retention clock beg…" at bounding box center [531, 279] width 544 height 55
click at [259, 247] on input "b. They transition 60 days after the tag is applied, since the retention clock …" at bounding box center [259, 242] width 0 height 11
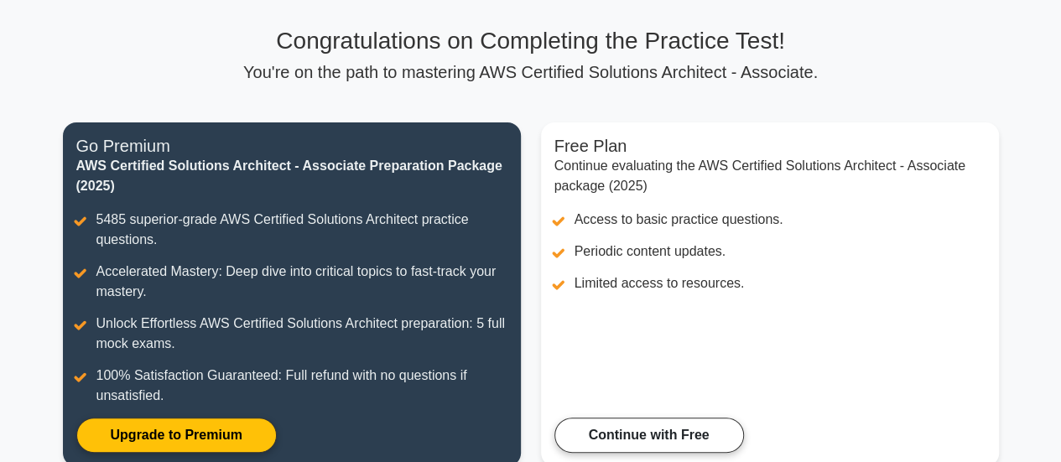
scroll to position [144, 0]
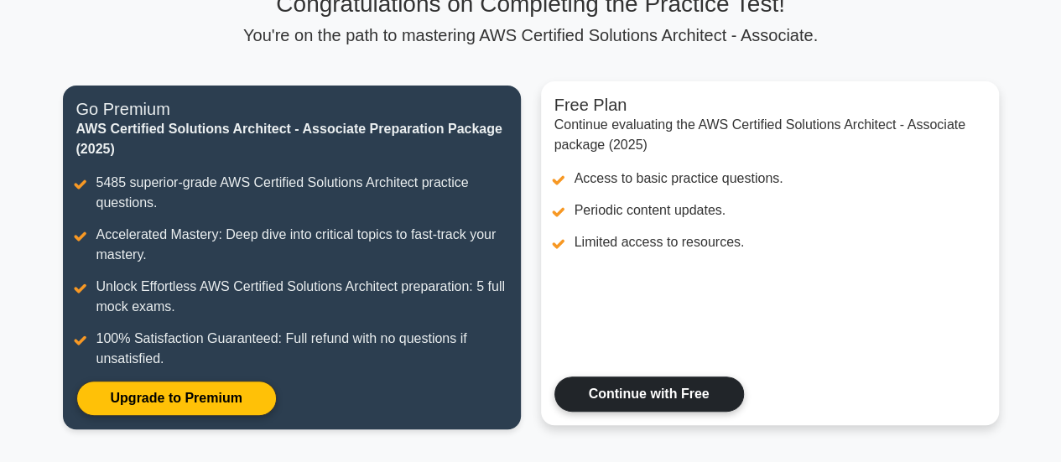
click at [663, 383] on link "Continue with Free" at bounding box center [650, 394] width 190 height 35
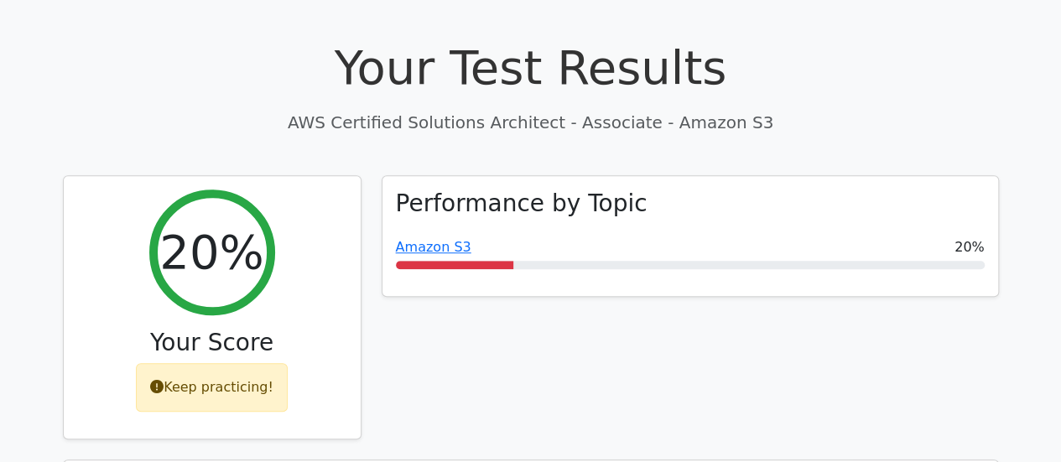
scroll to position [503, 0]
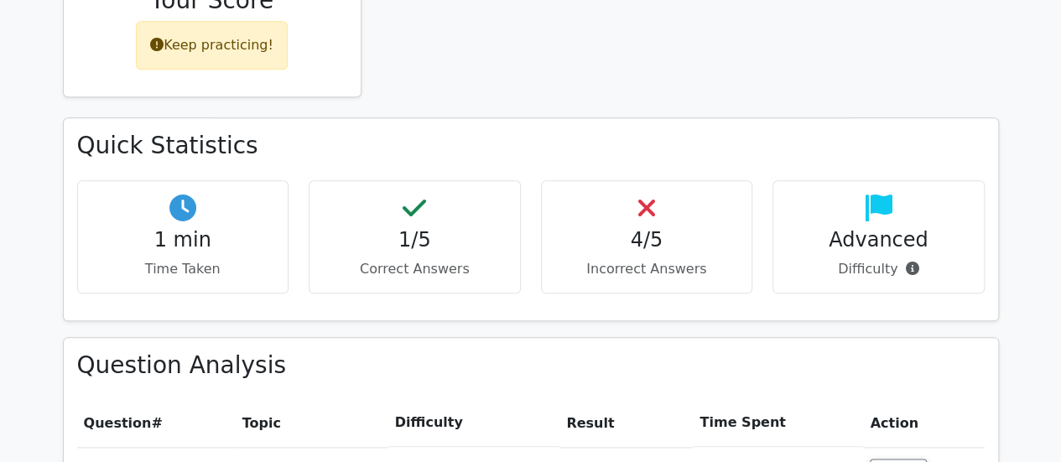
scroll to position [1010, 0]
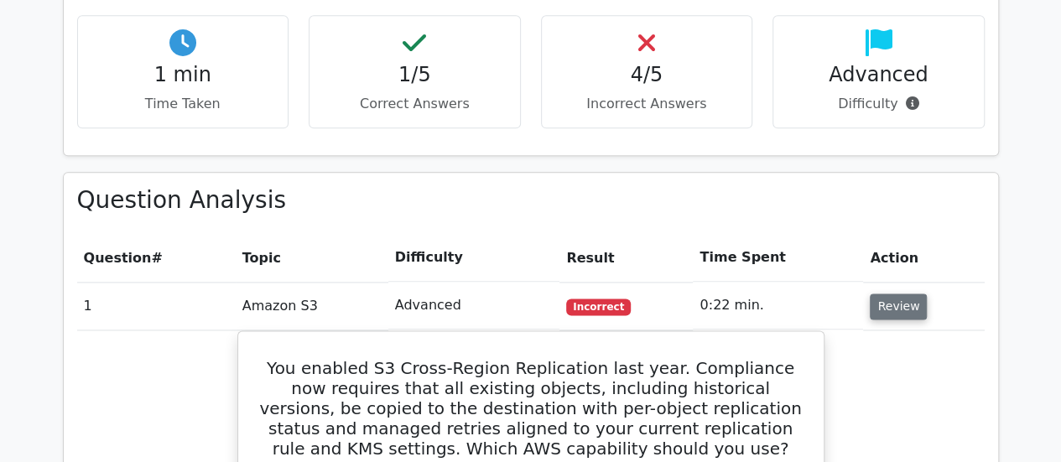
click at [892, 294] on button "Review" at bounding box center [898, 307] width 57 height 26
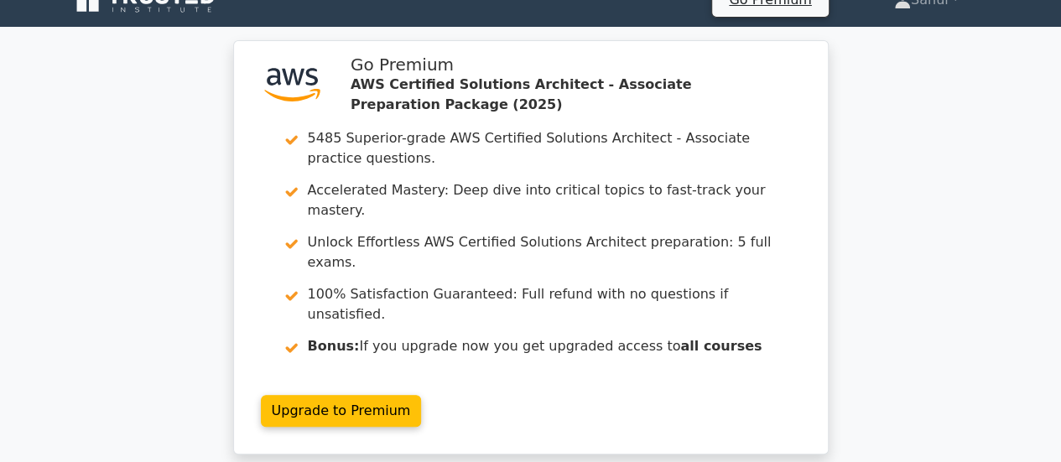
scroll to position [0, 0]
